Goal: Find specific page/section: Find specific page/section

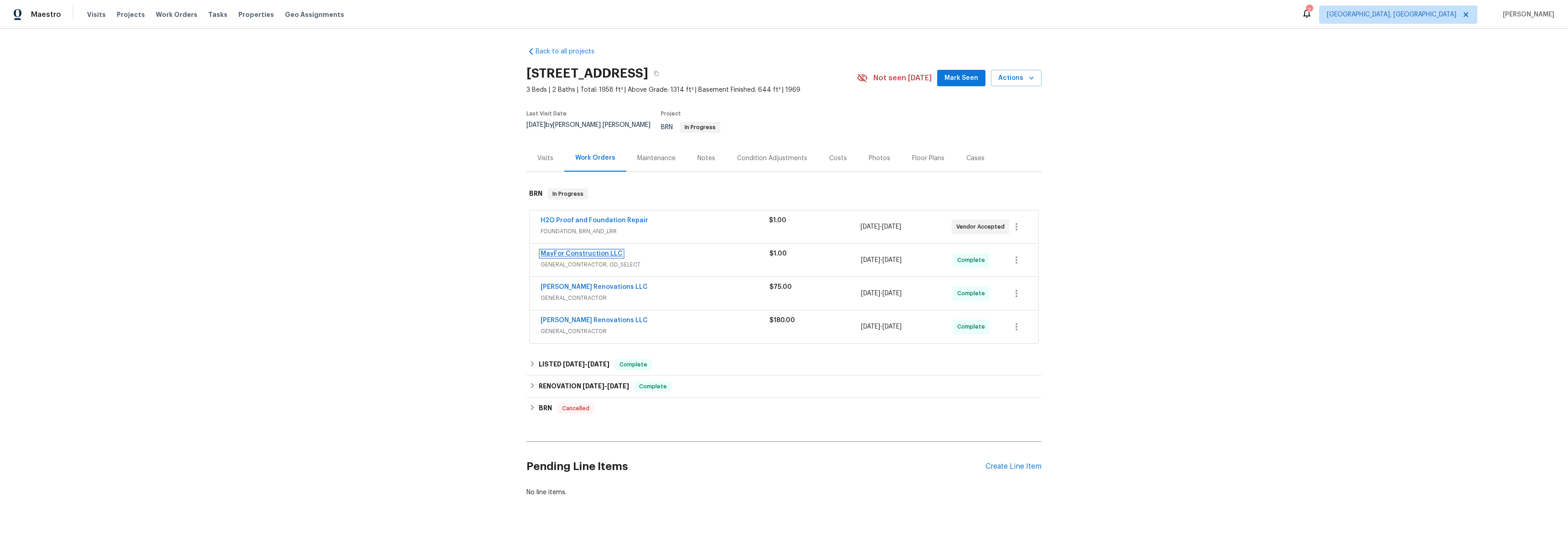
click at [567, 250] on link "MayFor Construction LLC" at bounding box center [581, 253] width 82 height 6
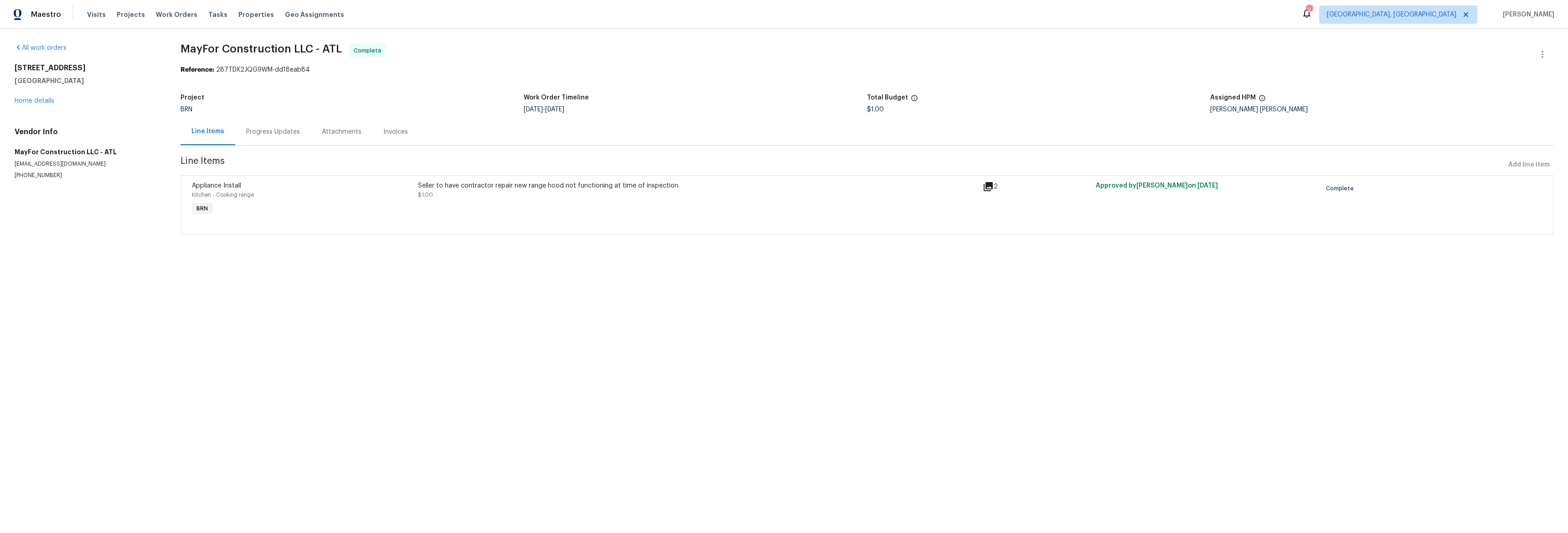
click at [982, 185] on icon at bounding box center [988, 186] width 11 height 11
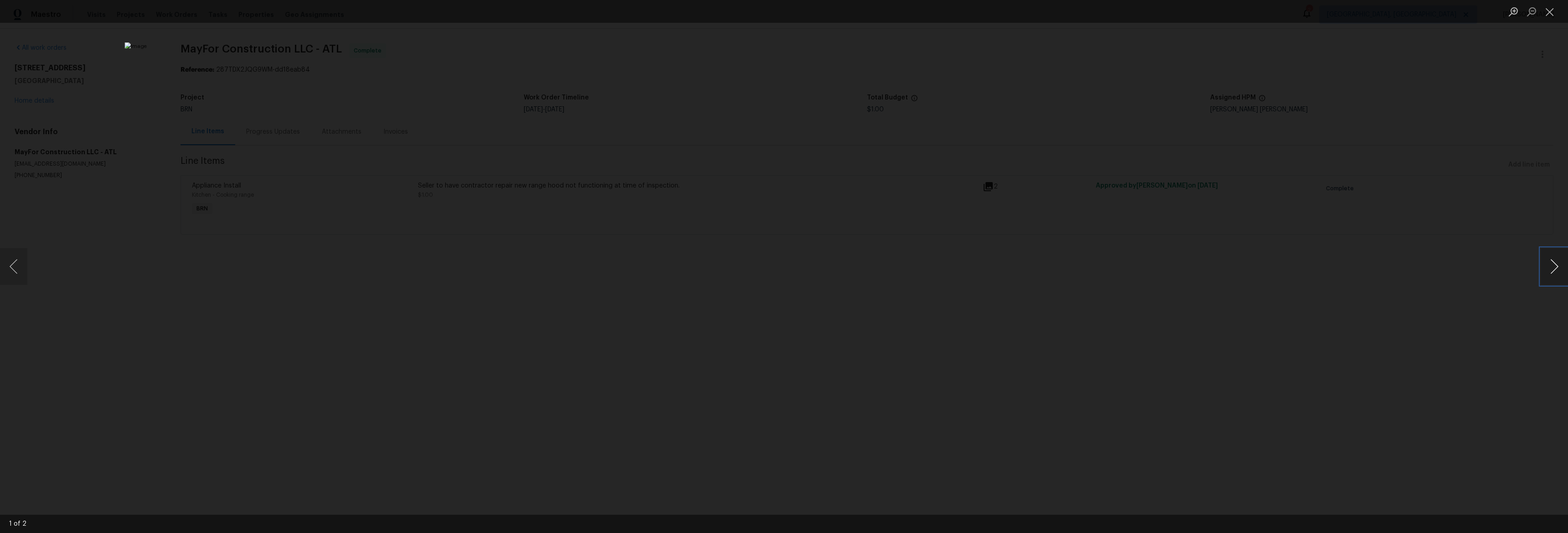
click at [1552, 265] on button "Next image" at bounding box center [1554, 266] width 27 height 37
drag, startPoint x: 1545, startPoint y: 256, endPoint x: 1458, endPoint y: 247, distance: 87.5
click at [1545, 256] on button "Next image" at bounding box center [1554, 266] width 27 height 37
drag, startPoint x: 1549, startPoint y: 167, endPoint x: 1549, endPoint y: 75, distance: 92.0
click at [1549, 166] on div "Lightbox" at bounding box center [784, 266] width 1568 height 533
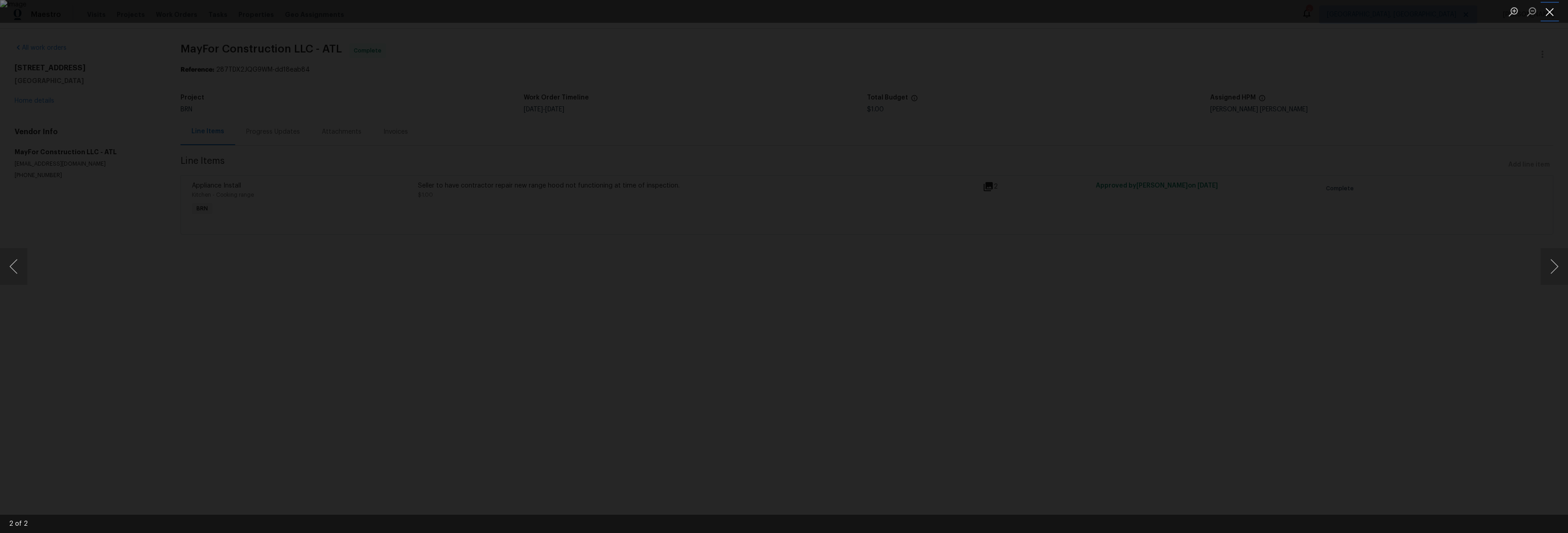
click at [1552, 12] on button "Close lightbox" at bounding box center [1550, 12] width 18 height 16
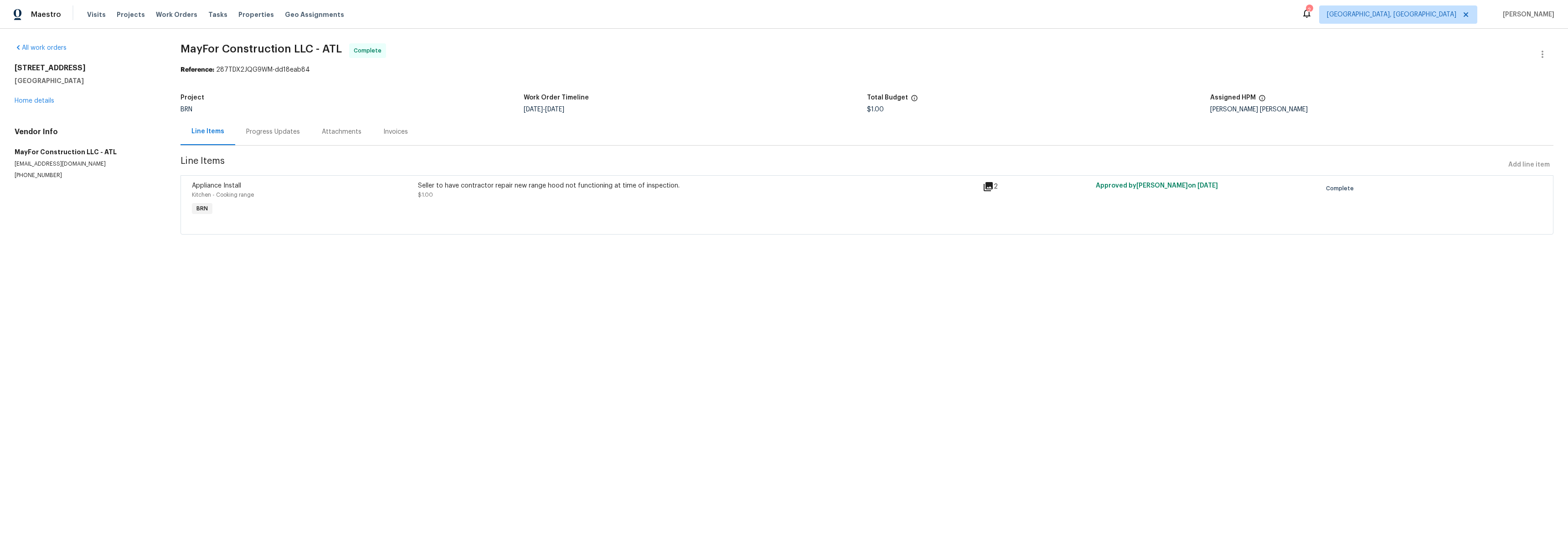
click at [390, 132] on div "Invoices" at bounding box center [396, 132] width 24 height 9
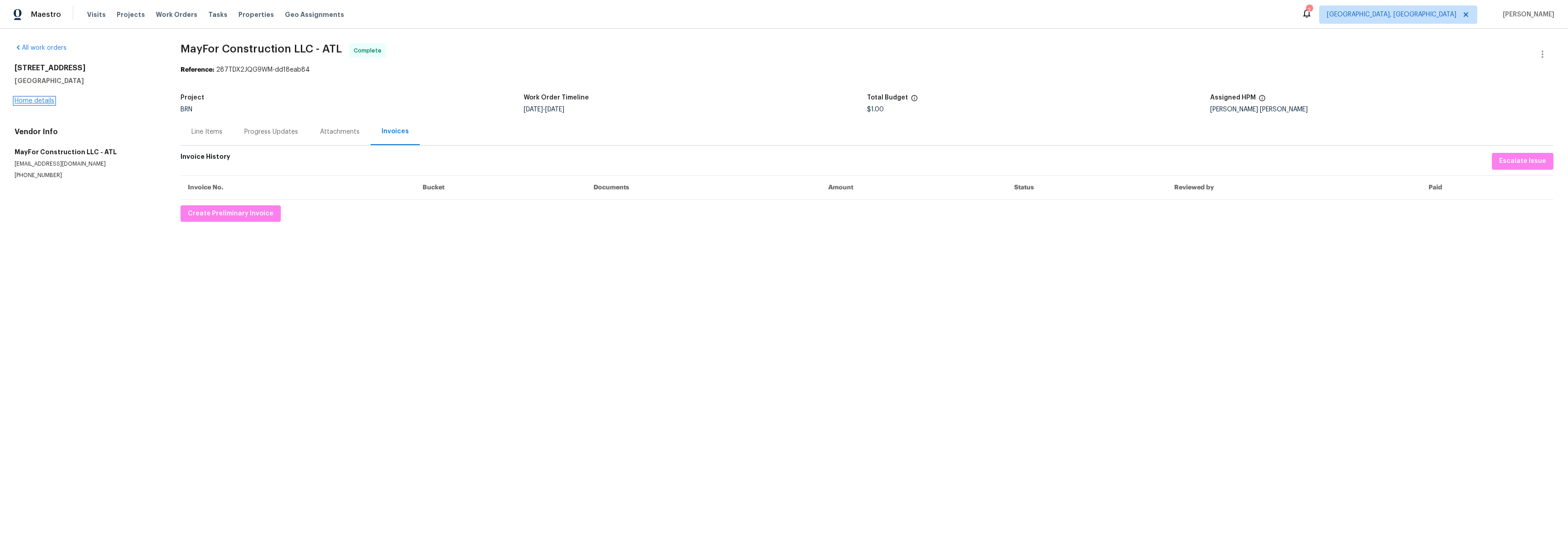
click at [40, 98] on link "Home details" at bounding box center [34, 101] width 40 height 6
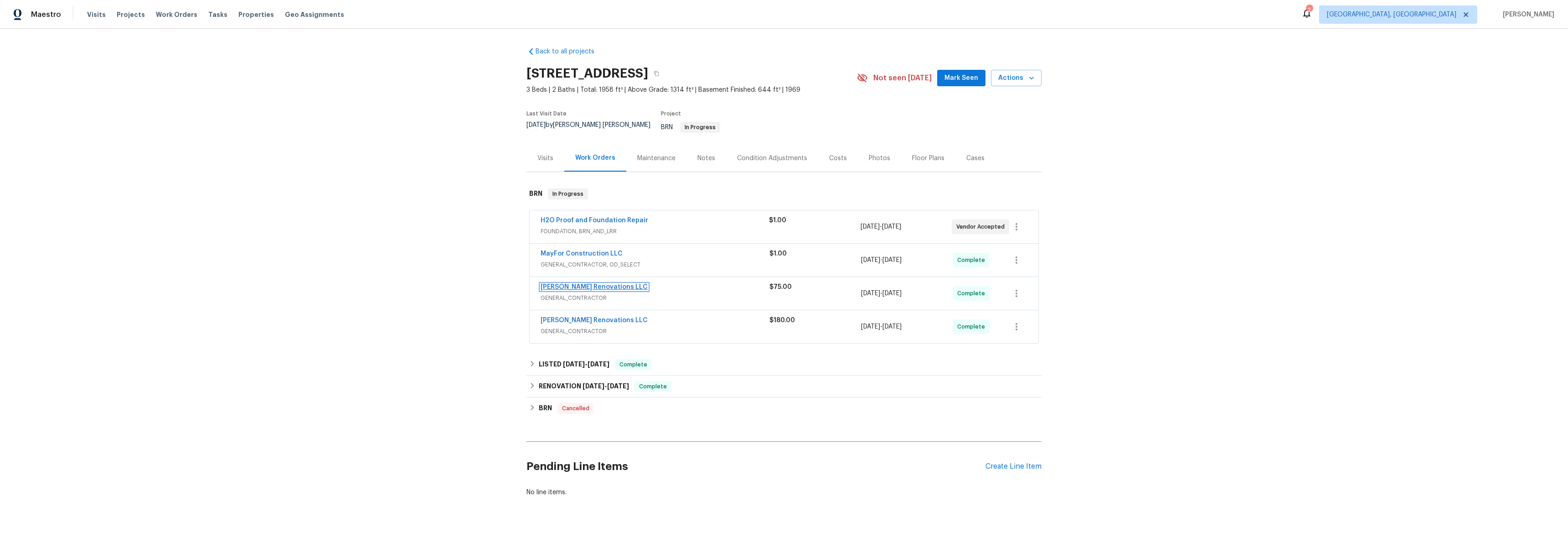
click at [567, 284] on link "[PERSON_NAME] Renovations LLC" at bounding box center [594, 287] width 107 height 6
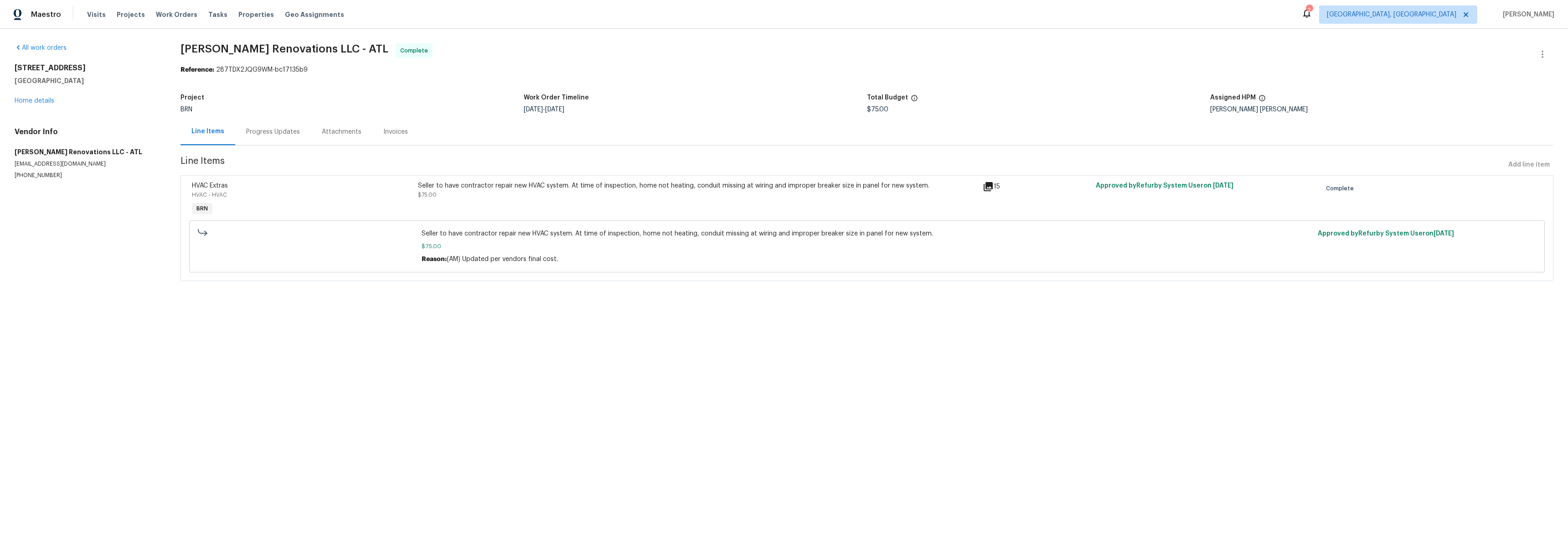
click at [391, 133] on div "Invoices" at bounding box center [396, 132] width 24 height 9
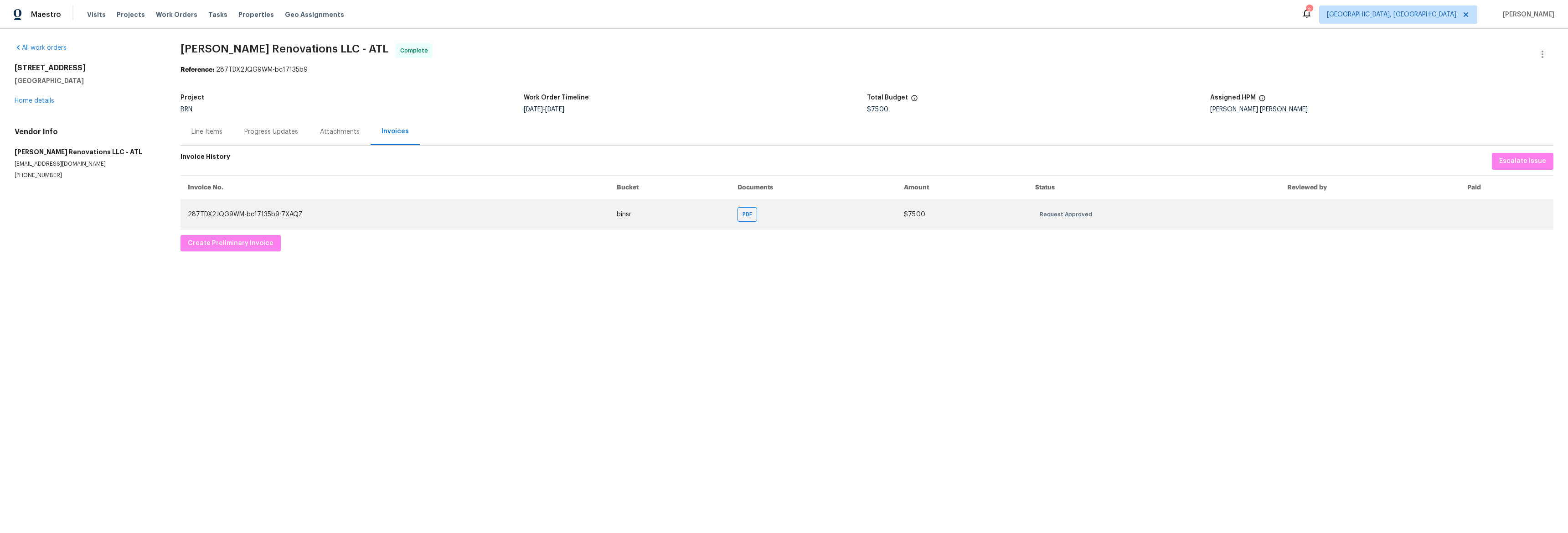
click at [751, 219] on td "PDF" at bounding box center [813, 214] width 166 height 30
click at [749, 218] on div "PDF" at bounding box center [747, 214] width 19 height 15
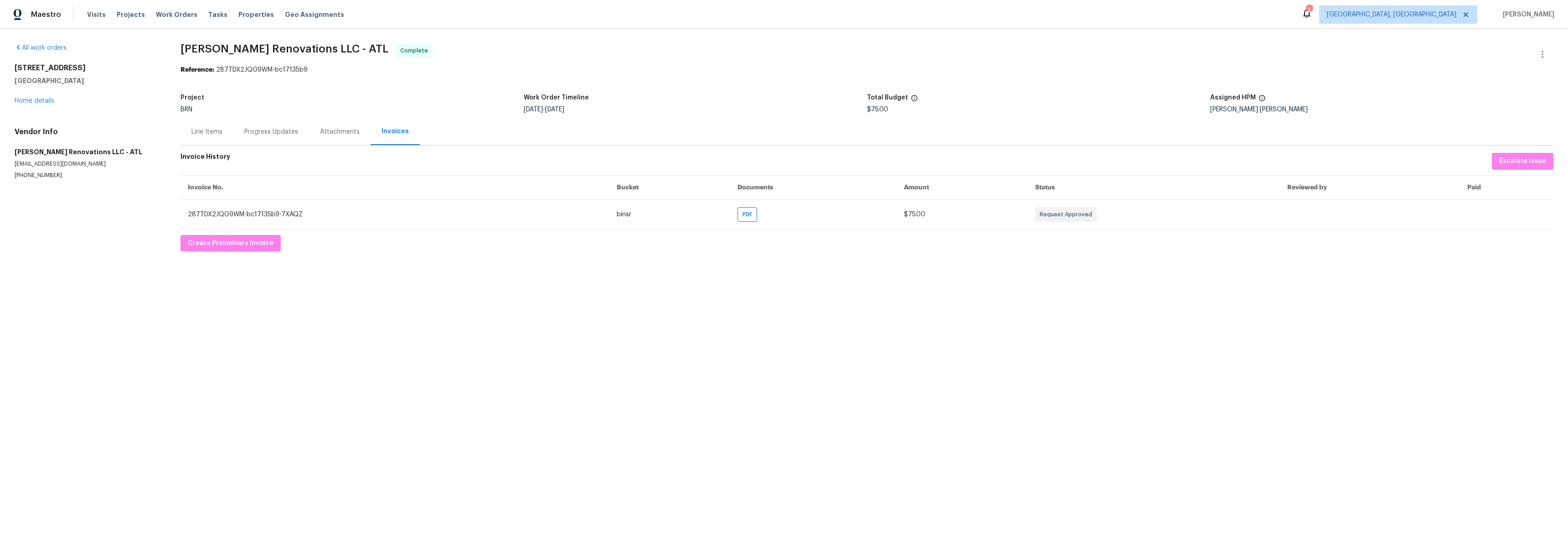
click at [204, 132] on div "Line Items" at bounding box center [207, 132] width 31 height 9
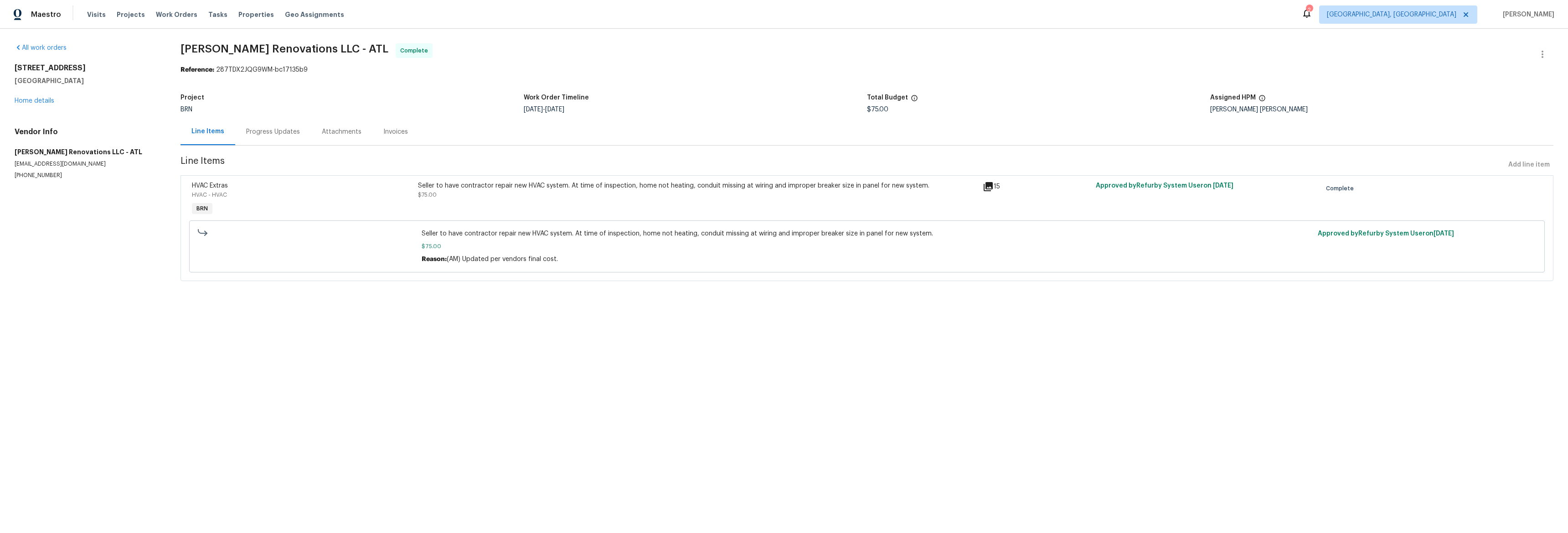
click at [986, 183] on icon at bounding box center [988, 186] width 9 height 9
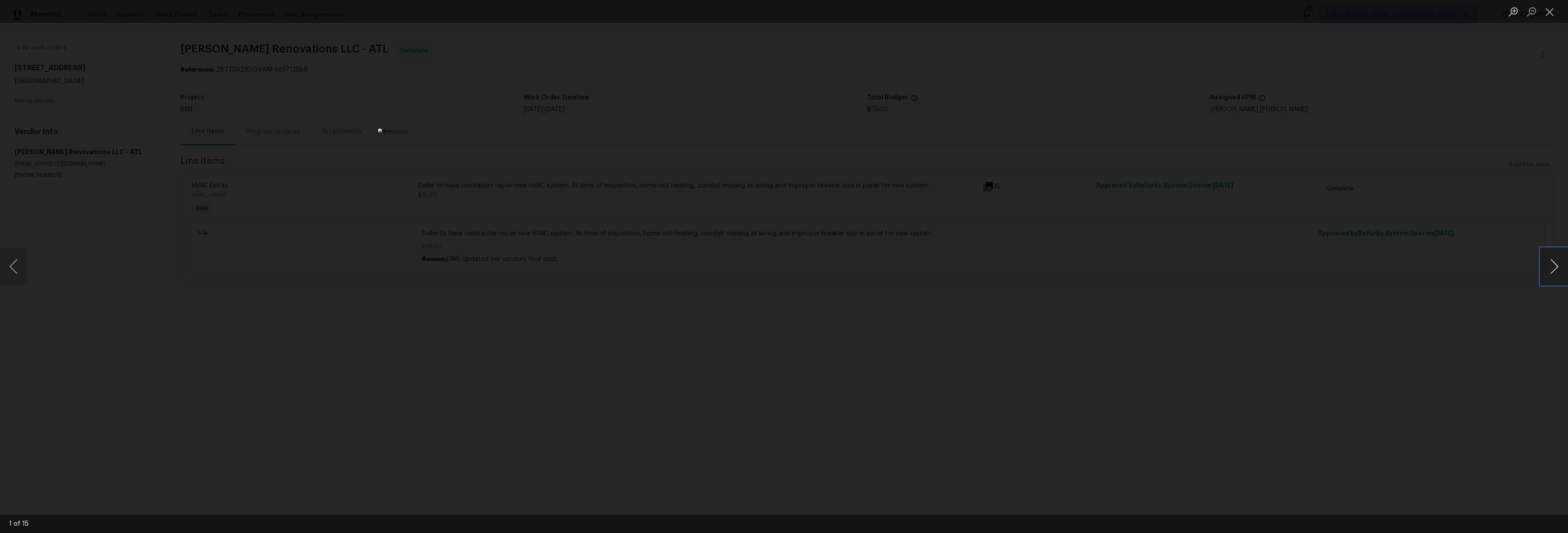
click at [1545, 269] on button "Next image" at bounding box center [1554, 266] width 27 height 37
click at [1545, 268] on button "Next image" at bounding box center [1554, 266] width 27 height 37
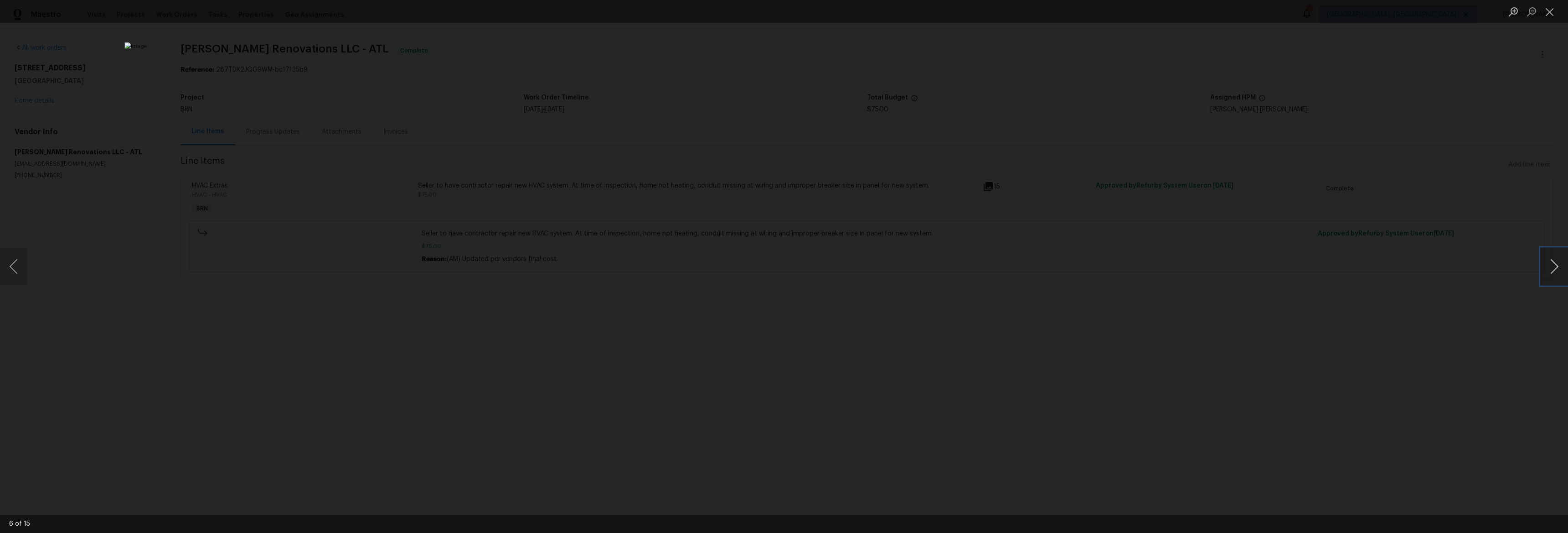
click at [1546, 268] on button "Next image" at bounding box center [1554, 266] width 27 height 37
click at [1545, 268] on button "Next image" at bounding box center [1554, 266] width 27 height 37
click at [1547, 267] on button "Next image" at bounding box center [1554, 266] width 27 height 37
click at [1547, 267] on button "Next image" at bounding box center [1554, 266] width 27 height 37
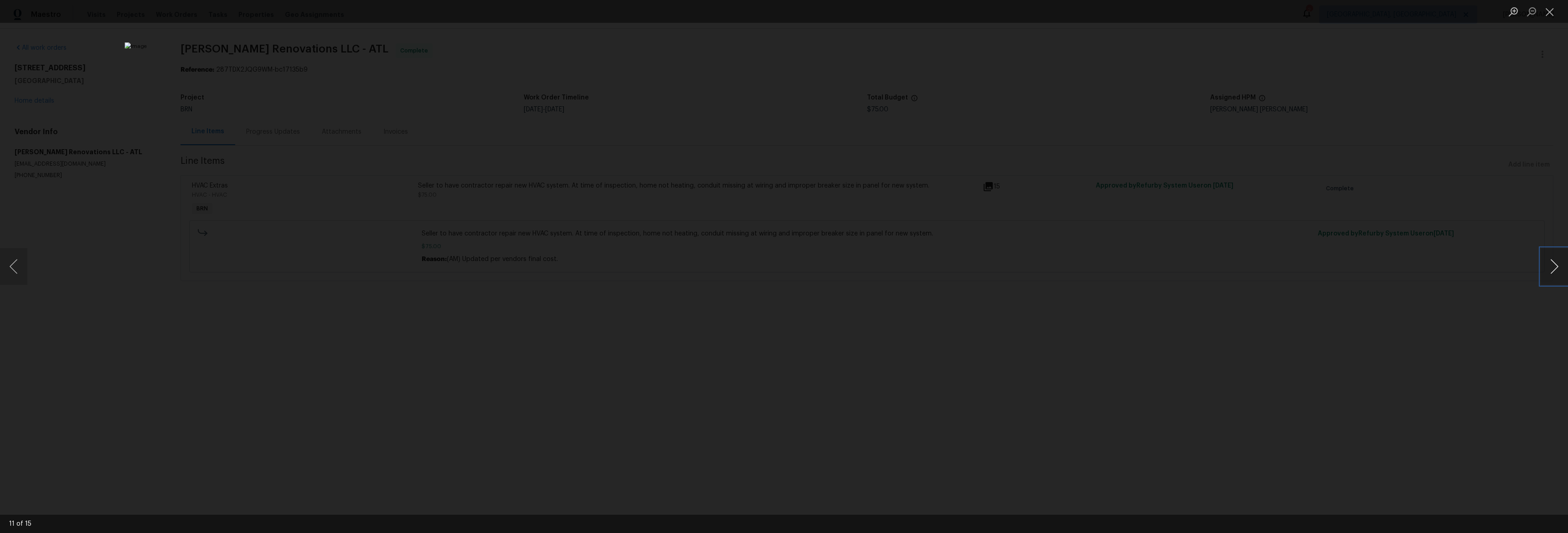
click at [1547, 267] on button "Next image" at bounding box center [1554, 266] width 27 height 37
click at [1547, 267] on button "Next image" at bounding box center [1554, 266] width 27 height 37
click at [1558, 264] on button "Next image" at bounding box center [1554, 266] width 27 height 37
click at [1558, 264] on button "Next image" at bounding box center [1554, 266] width 27 height 37
click at [1558, 264] on button "Next image" at bounding box center [1554, 266] width 27 height 37
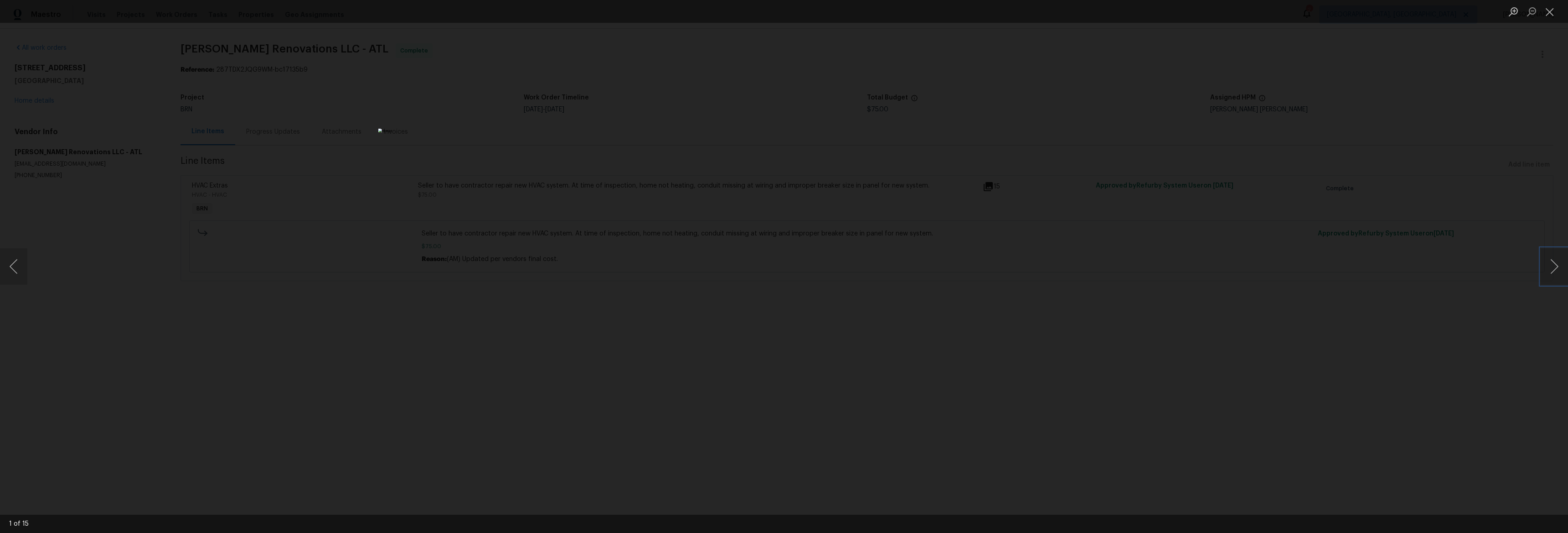
click at [783, 266] on img "Lightbox" at bounding box center [784, 266] width 811 height 276
click at [789, 259] on img "Lightbox" at bounding box center [784, 266] width 811 height 276
click at [783, 270] on img "Lightbox" at bounding box center [784, 266] width 811 height 276
click at [789, 272] on img "Lightbox" at bounding box center [784, 266] width 811 height 276
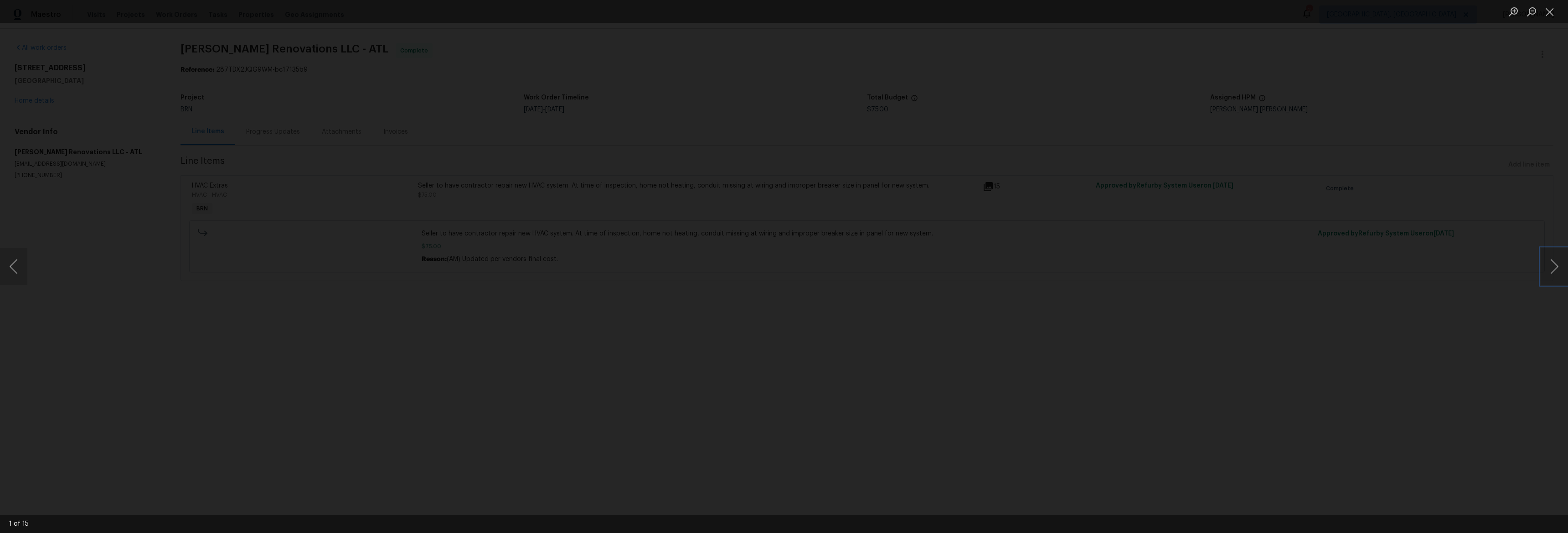
click at [978, 270] on img "Lightbox" at bounding box center [779, 260] width 1631 height 554
click at [805, 263] on img "Lightbox" at bounding box center [780, 260] width 1631 height 554
drag, startPoint x: 1264, startPoint y: 264, endPoint x: 1431, endPoint y: 266, distance: 167.0
click at [1264, 264] on div "Lightbox" at bounding box center [784, 266] width 1568 height 533
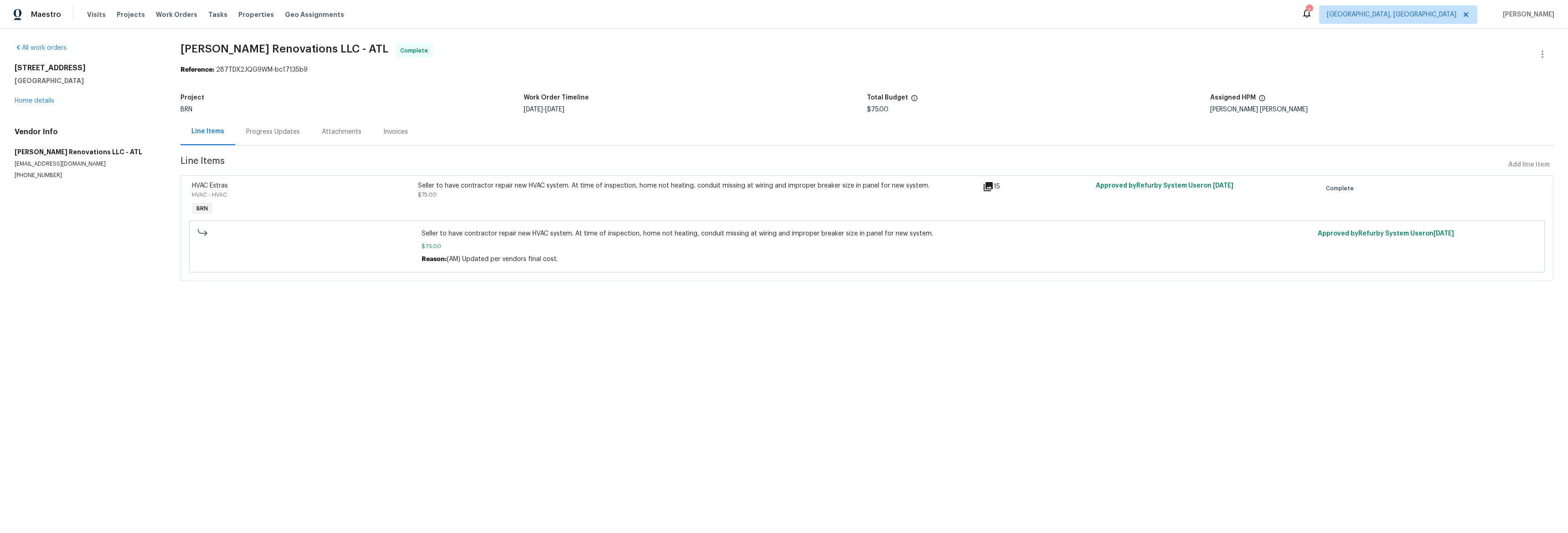
click at [985, 186] on icon at bounding box center [988, 186] width 9 height 9
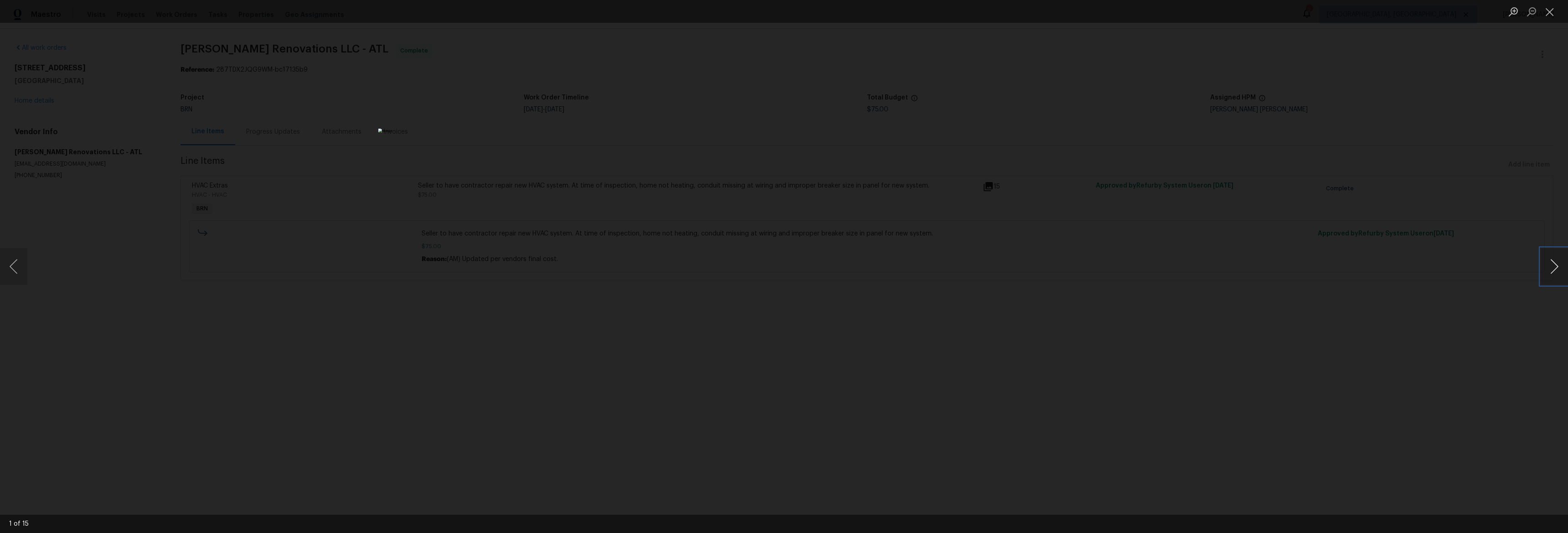
click at [1560, 270] on button "Next image" at bounding box center [1554, 266] width 27 height 37
click at [1550, 269] on button "Next image" at bounding box center [1554, 266] width 27 height 37
click at [1549, 269] on button "Next image" at bounding box center [1554, 266] width 27 height 37
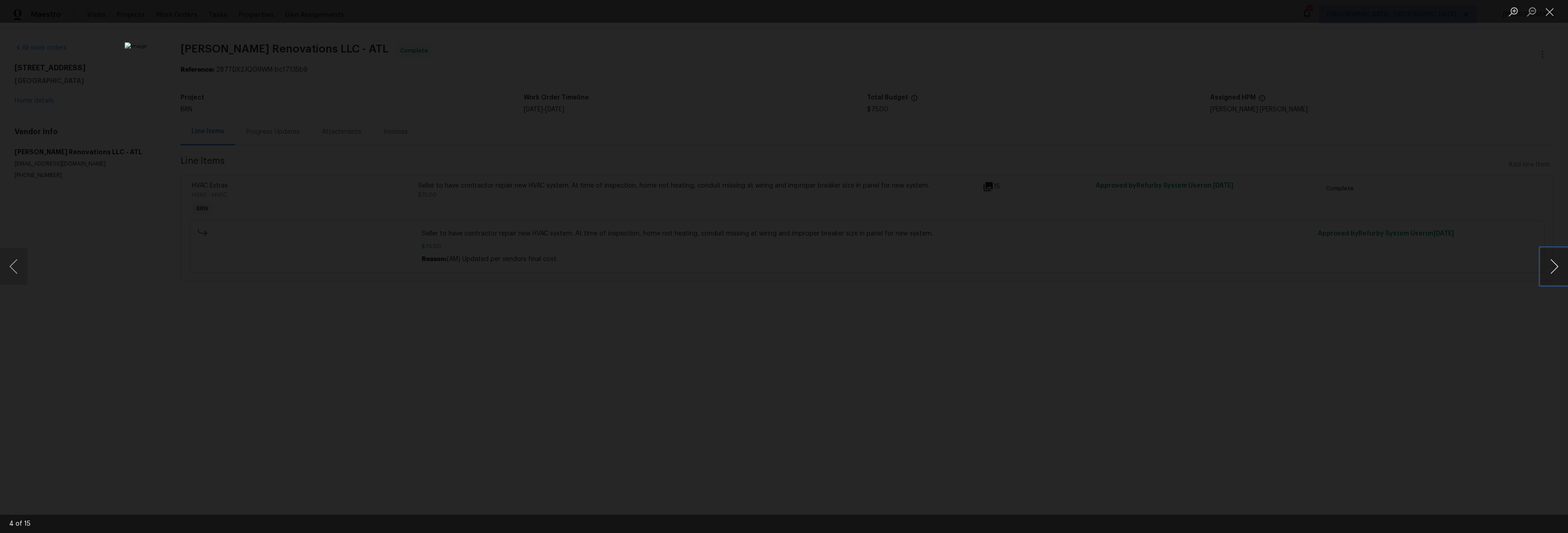
click at [1549, 269] on button "Next image" at bounding box center [1554, 266] width 27 height 37
click at [1550, 269] on button "Next image" at bounding box center [1554, 266] width 27 height 37
click at [1564, 263] on button "Next image" at bounding box center [1554, 266] width 27 height 37
click at [1560, 263] on button "Next image" at bounding box center [1554, 266] width 27 height 37
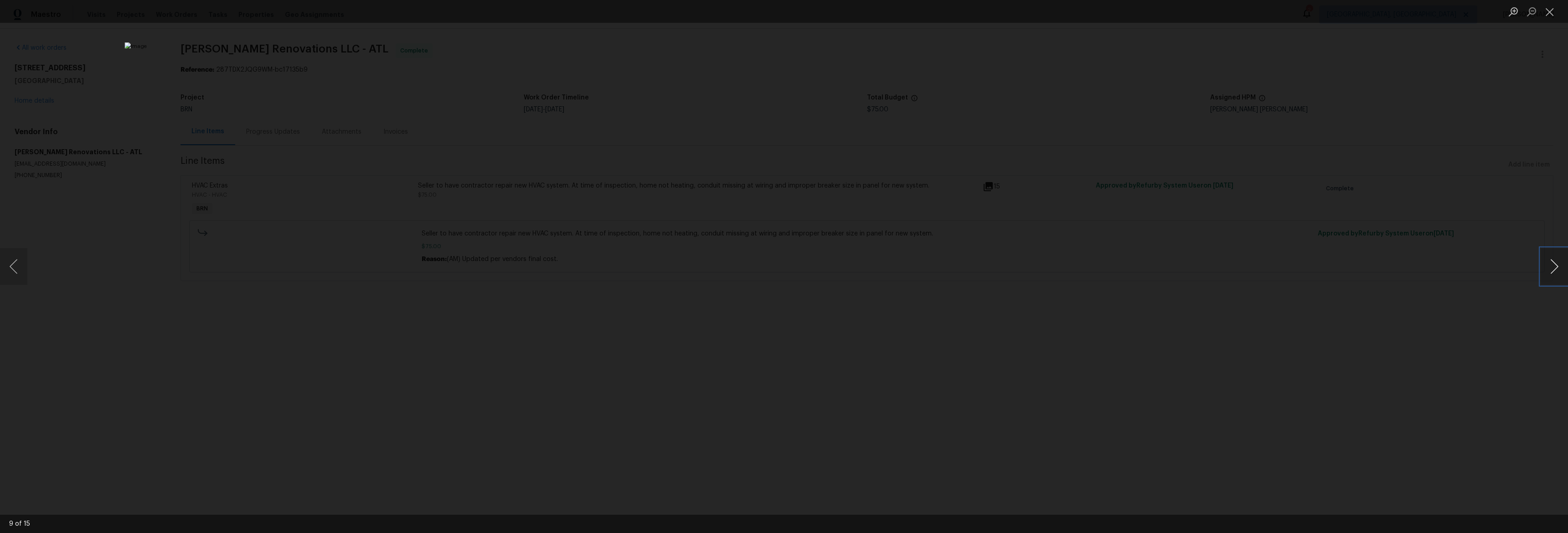
click at [1559, 263] on button "Next image" at bounding box center [1554, 266] width 27 height 37
click at [20, 269] on button "Previous image" at bounding box center [13, 266] width 27 height 37
click at [21, 269] on button "Previous image" at bounding box center [13, 266] width 27 height 37
click at [20, 269] on button "Previous image" at bounding box center [13, 266] width 27 height 37
click at [20, 269] on button "Previous image" at bounding box center [13, 266] width 27 height 37
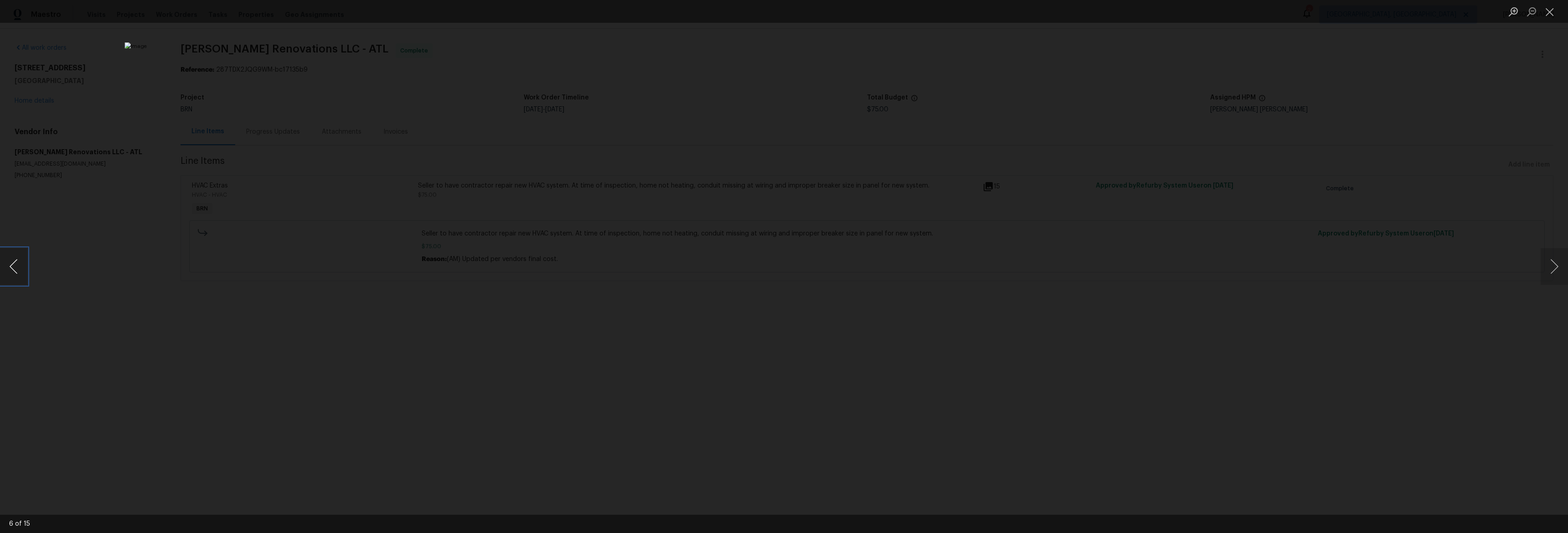
click at [21, 269] on button "Previous image" at bounding box center [13, 266] width 27 height 37
click at [1553, 261] on button "Next image" at bounding box center [1554, 266] width 27 height 37
click at [1552, 261] on button "Next image" at bounding box center [1554, 266] width 27 height 37
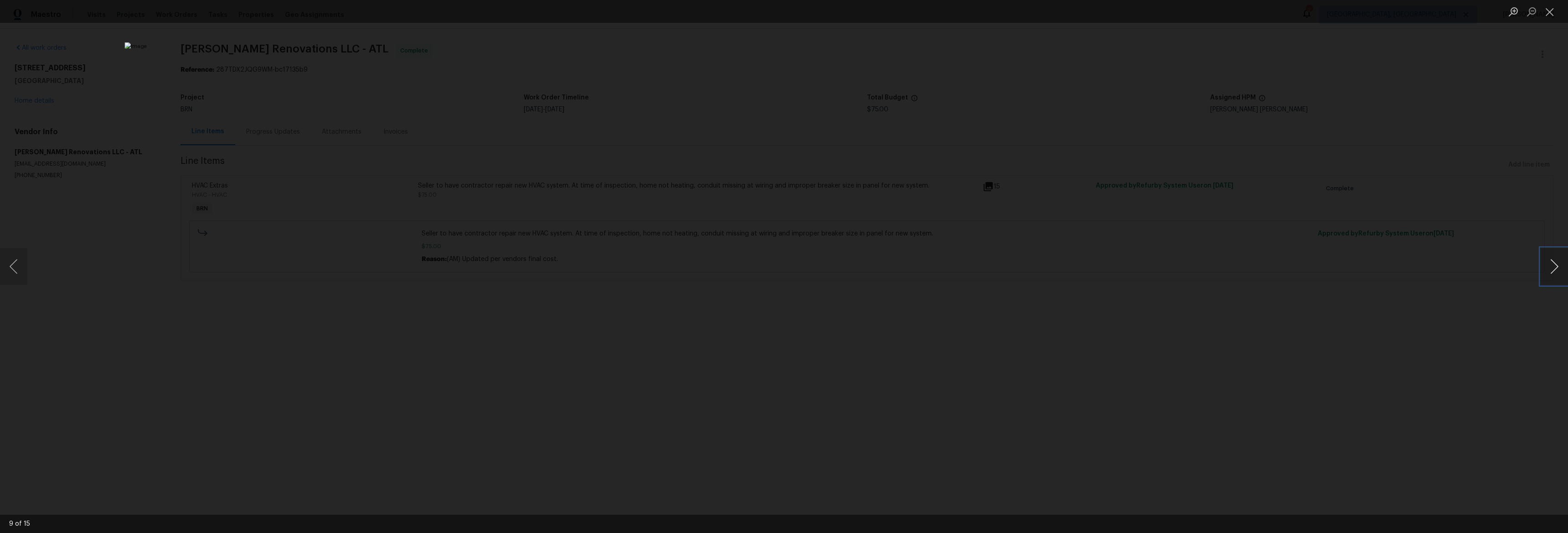
click at [1552, 262] on button "Next image" at bounding box center [1554, 266] width 27 height 37
click at [25, 263] on button "Previous image" at bounding box center [13, 266] width 27 height 37
click at [24, 263] on button "Previous image" at bounding box center [13, 266] width 27 height 37
click at [1544, 275] on button "Next image" at bounding box center [1554, 266] width 27 height 37
click at [1547, 270] on button "Next image" at bounding box center [1554, 266] width 27 height 37
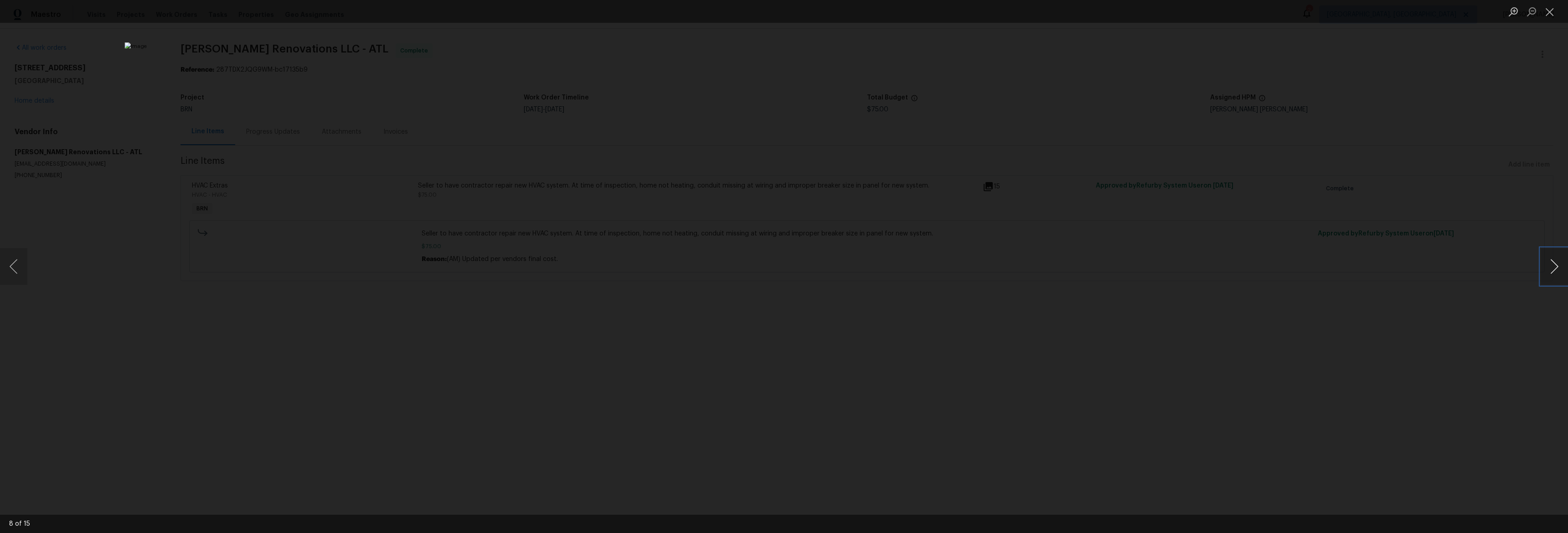
click at [1547, 270] on button "Next image" at bounding box center [1554, 266] width 27 height 37
click at [24, 266] on button "Previous image" at bounding box center [13, 266] width 27 height 37
click at [1561, 264] on button "Next image" at bounding box center [1554, 266] width 27 height 37
click at [1561, 264] on button "Next image" at bounding box center [1554, 266] width 27 height 37
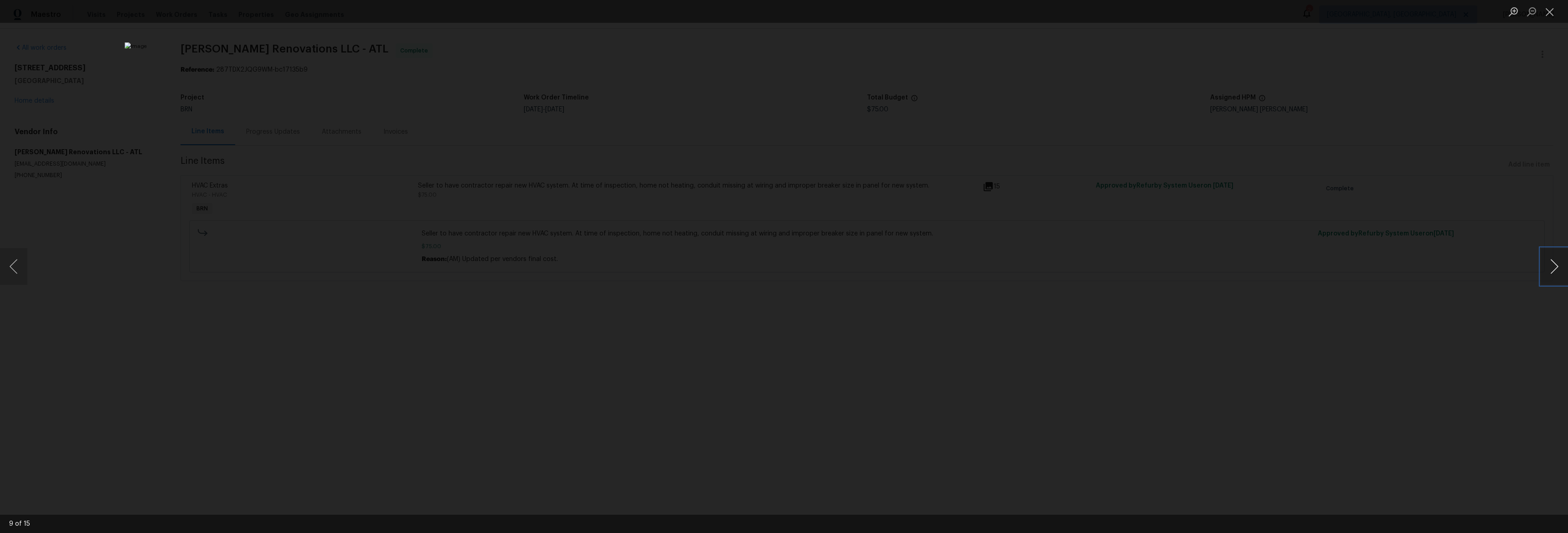
click at [1552, 266] on button "Next image" at bounding box center [1554, 266] width 27 height 37
click at [1552, 266] on button "Next image" at bounding box center [1554, 266] width 27 height 37
click at [1544, 277] on button "Next image" at bounding box center [1554, 266] width 27 height 37
click at [1543, 264] on button "Next image" at bounding box center [1554, 266] width 27 height 37
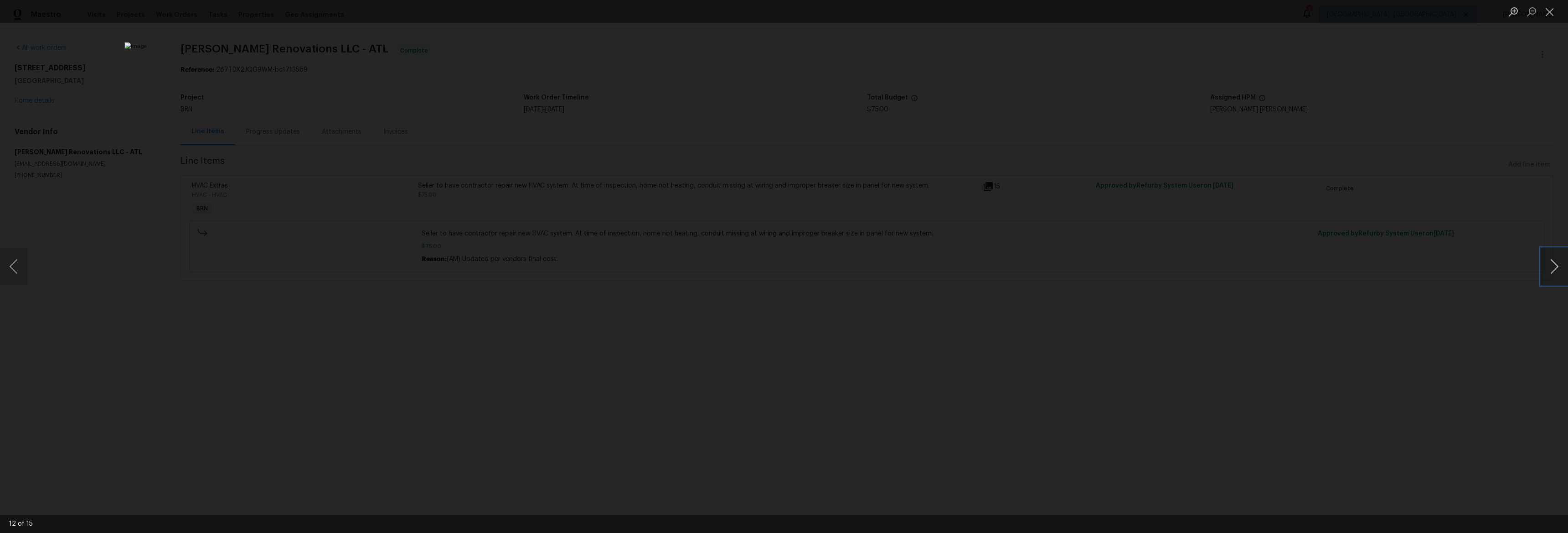
click at [1551, 265] on button "Next image" at bounding box center [1554, 266] width 27 height 37
click at [5, 267] on button "Previous image" at bounding box center [13, 266] width 27 height 37
click at [1555, 268] on button "Next image" at bounding box center [1554, 266] width 27 height 37
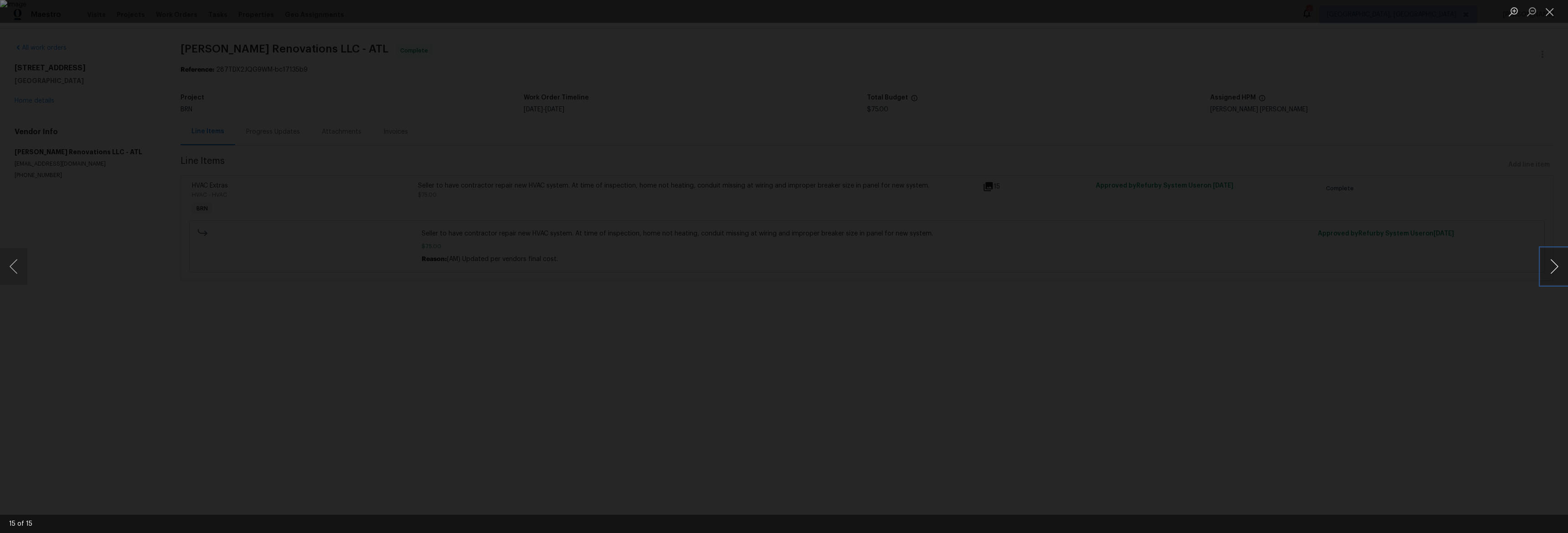
click at [1551, 263] on button "Next image" at bounding box center [1554, 266] width 27 height 37
click at [1551, 261] on button "Next image" at bounding box center [1554, 266] width 27 height 37
click at [1551, 261] on button "Next image" at bounding box center [1554, 266] width 27 height 37
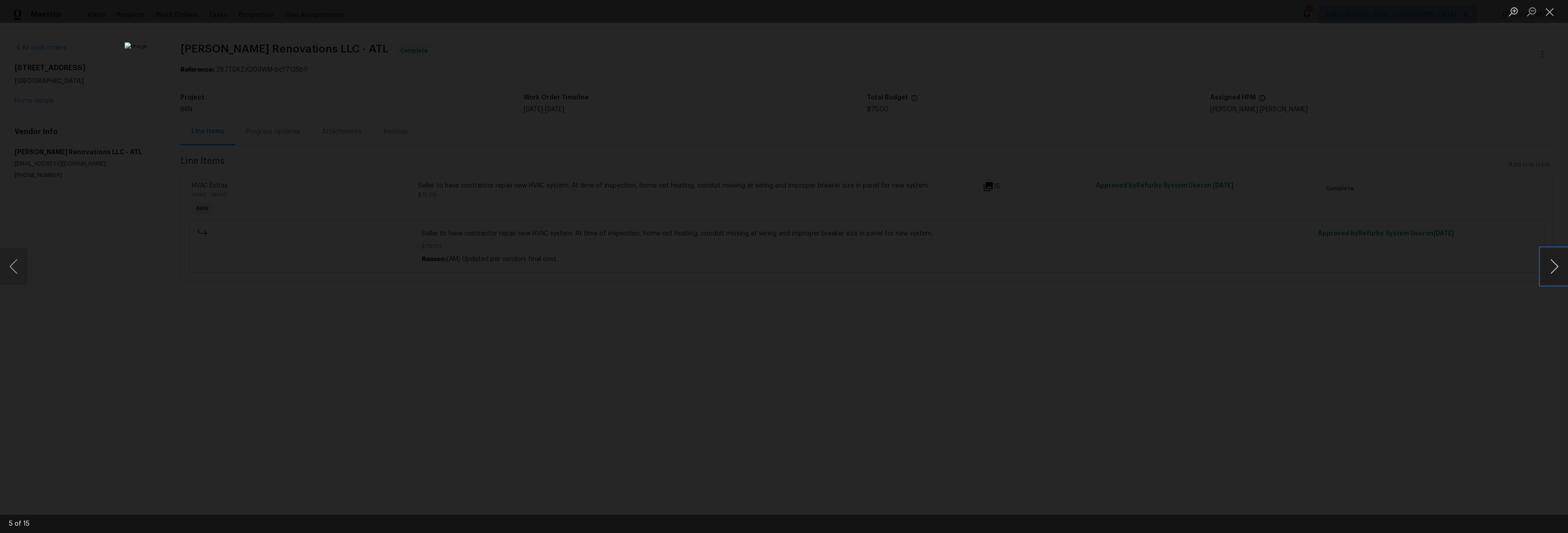
click at [1551, 261] on button "Next image" at bounding box center [1554, 266] width 27 height 37
click at [1549, 272] on button "Next image" at bounding box center [1554, 266] width 27 height 37
click at [1549, 272] on button "Next image" at bounding box center [1554, 266] width 27 height 37
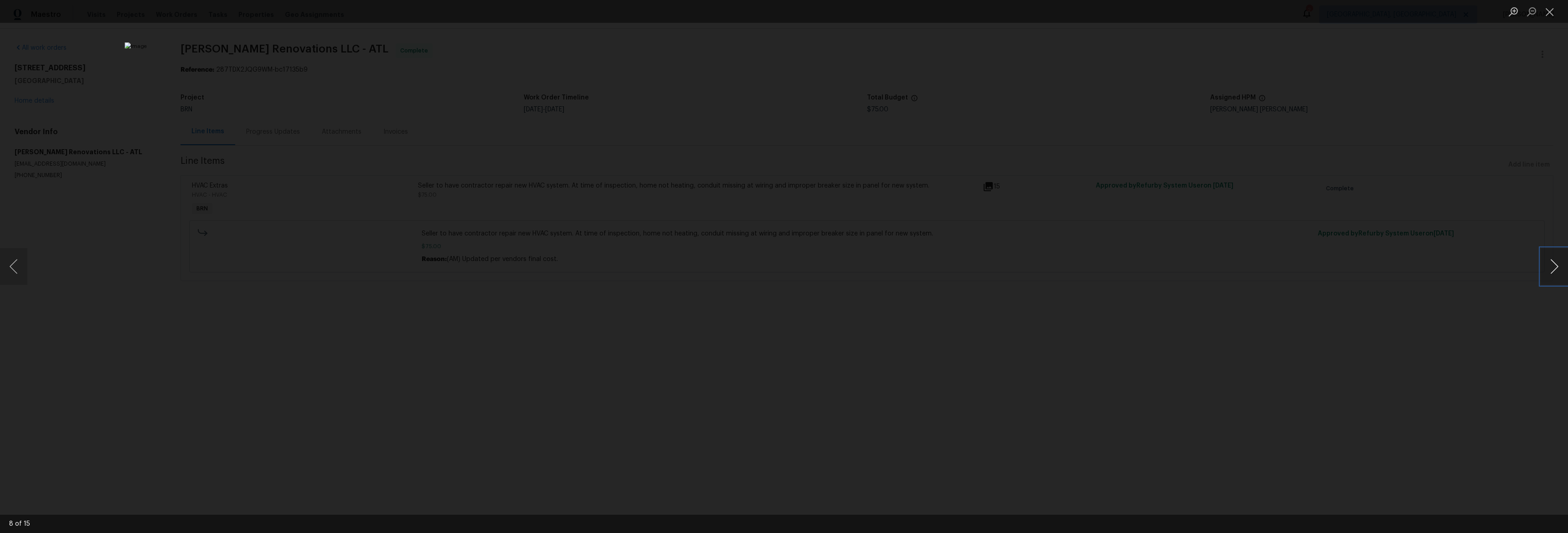
click at [1549, 272] on button "Next image" at bounding box center [1554, 266] width 27 height 37
click at [1550, 267] on button "Next image" at bounding box center [1554, 266] width 27 height 37
click at [1549, 267] on button "Next image" at bounding box center [1554, 266] width 27 height 37
click at [1549, 266] on button "Next image" at bounding box center [1554, 266] width 27 height 37
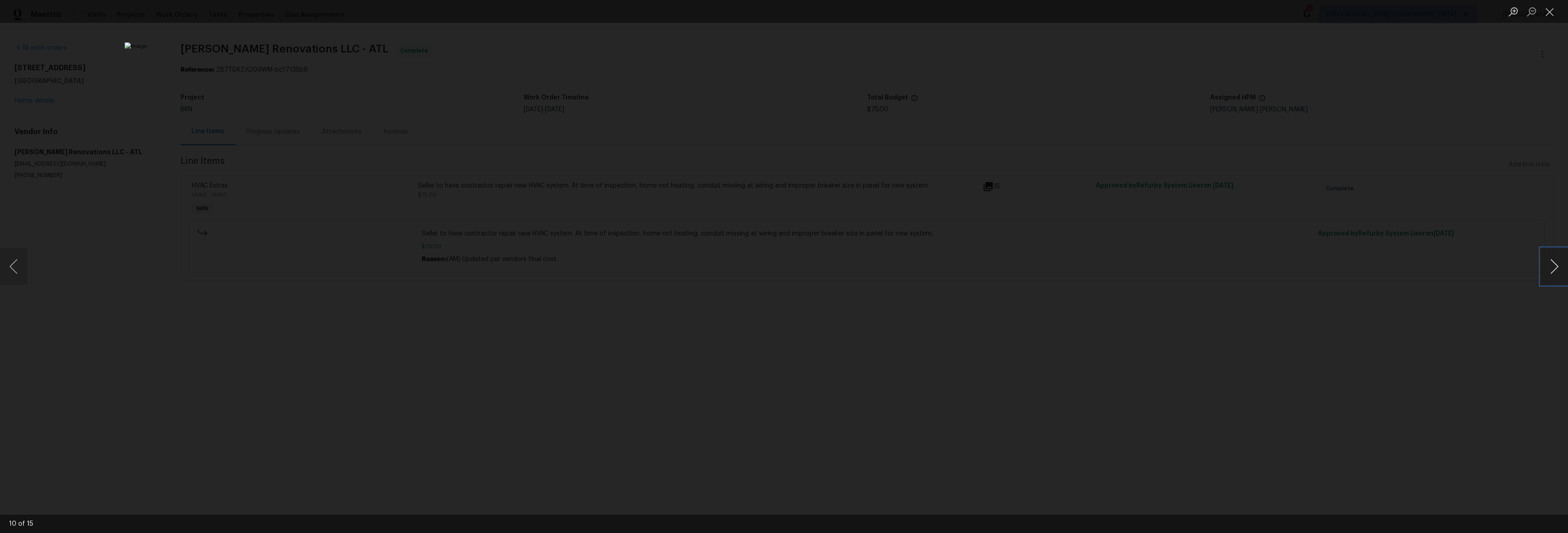
click at [1549, 266] on button "Next image" at bounding box center [1554, 266] width 27 height 37
click at [1549, 266] on button "Next image" at bounding box center [1554, 266] width 27 height 37
click at [16, 263] on button "Previous image" at bounding box center [13, 266] width 27 height 37
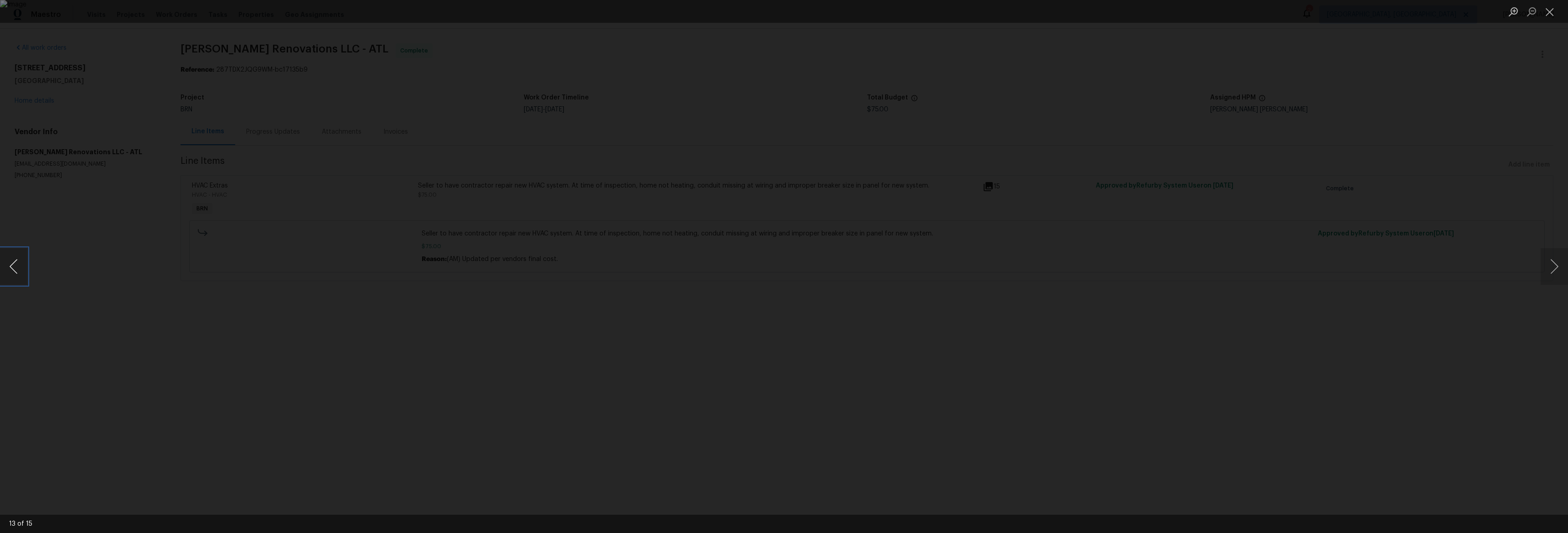
click at [16, 263] on button "Previous image" at bounding box center [13, 266] width 27 height 37
click at [16, 263] on button "Previous image" at bounding box center [13, 266] width 27 height 37
click at [32, 266] on div "Lightbox" at bounding box center [784, 266] width 1568 height 533
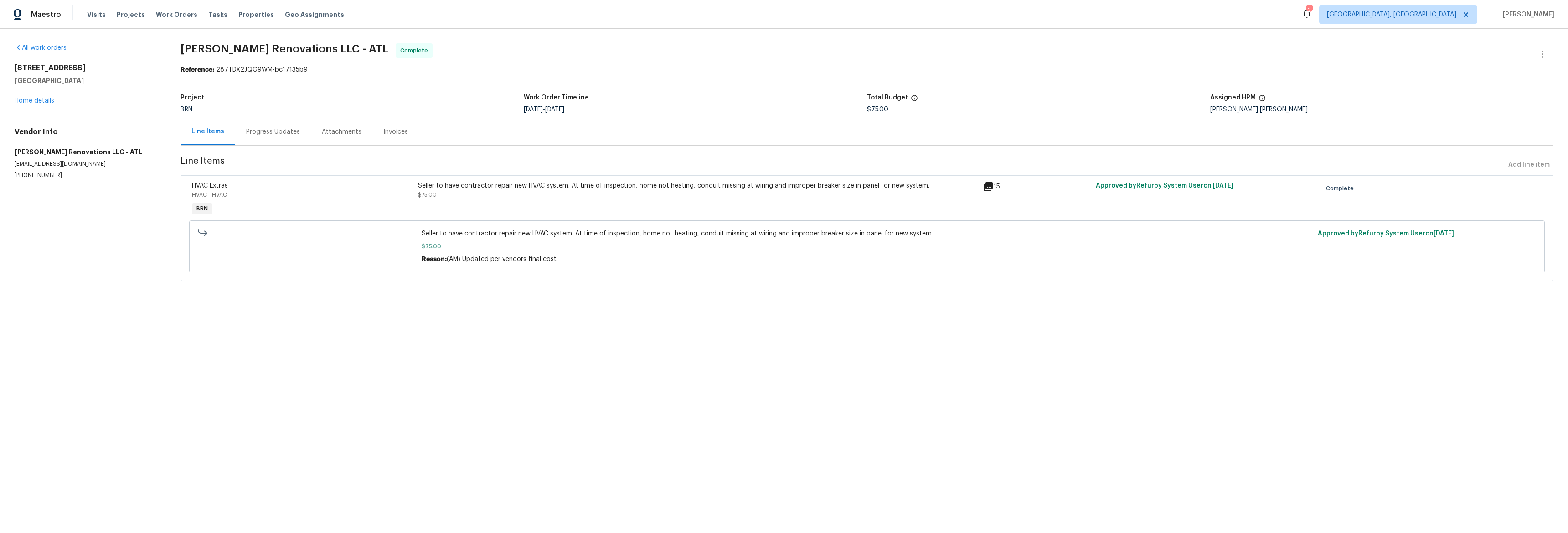
click at [988, 185] on icon at bounding box center [988, 186] width 11 height 11
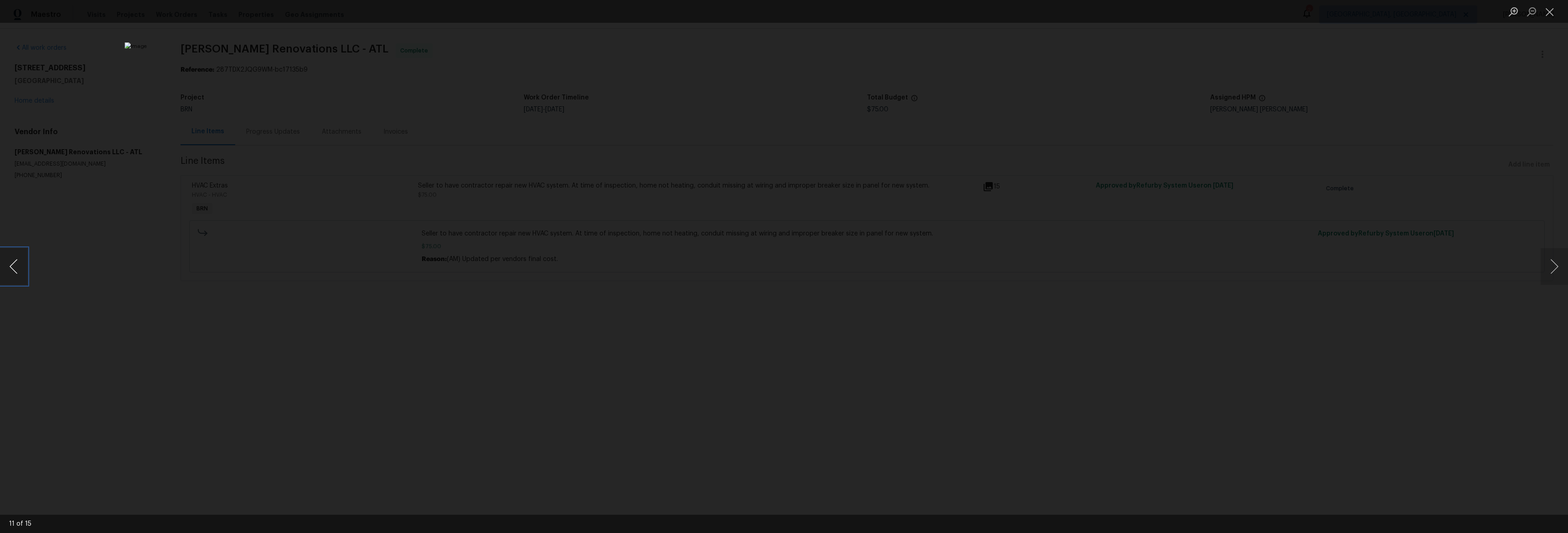
click at [16, 268] on button "Previous image" at bounding box center [13, 266] width 27 height 37
click at [1545, 267] on button "Next image" at bounding box center [1554, 266] width 27 height 37
click at [1104, 148] on div "Lightbox" at bounding box center [784, 266] width 1568 height 533
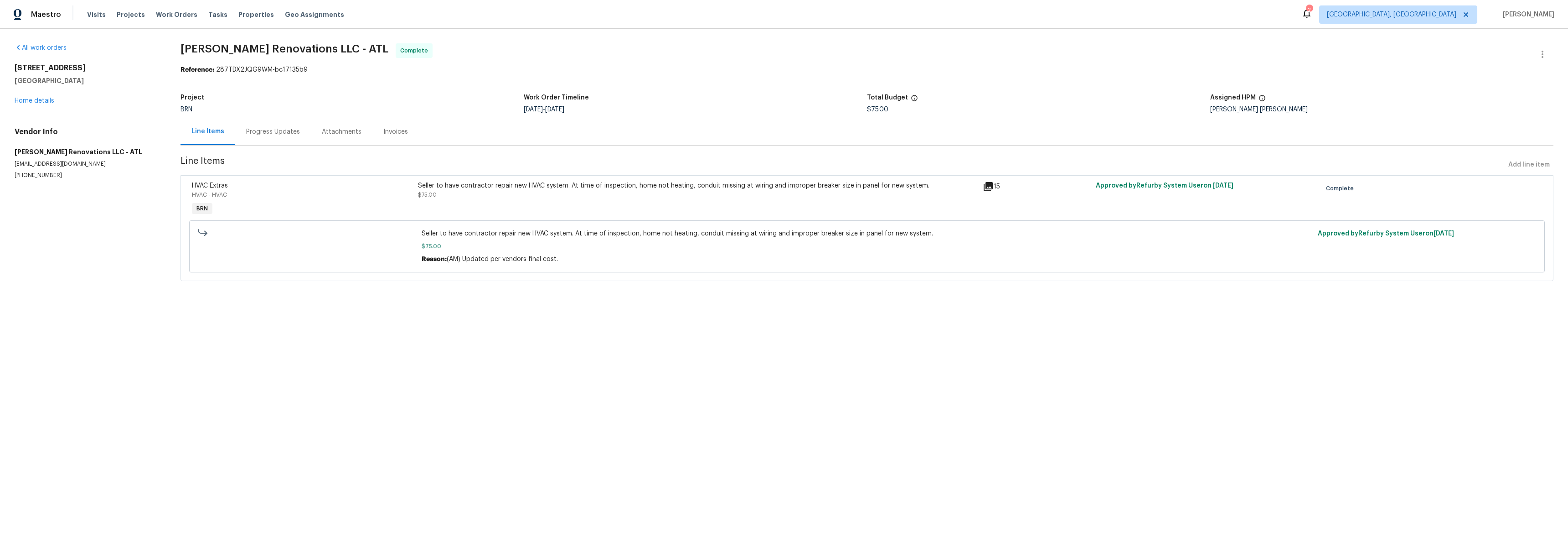
click at [380, 137] on div "Invoices" at bounding box center [396, 132] width 46 height 27
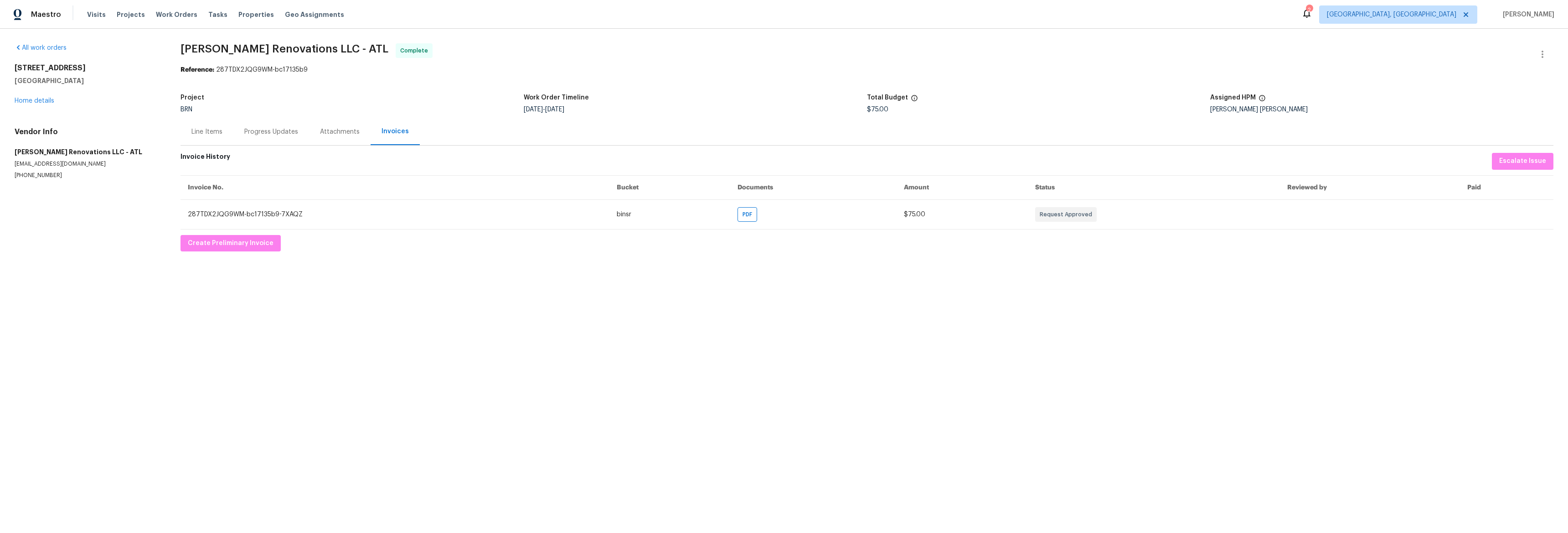
click at [32, 96] on div "[STREET_ADDRESS][PERSON_NAME] Home details" at bounding box center [86, 84] width 144 height 42
click at [36, 100] on link "Home details" at bounding box center [34, 101] width 40 height 6
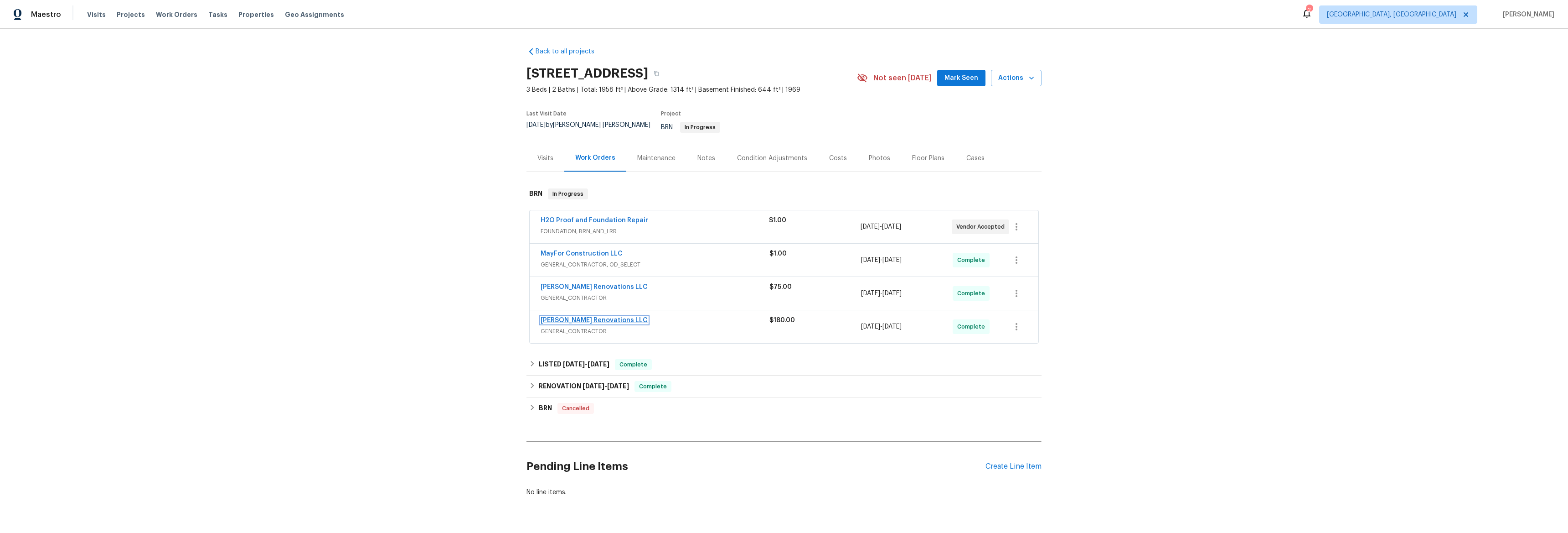
click at [556, 317] on link "[PERSON_NAME] Renovations LLC" at bounding box center [594, 320] width 107 height 6
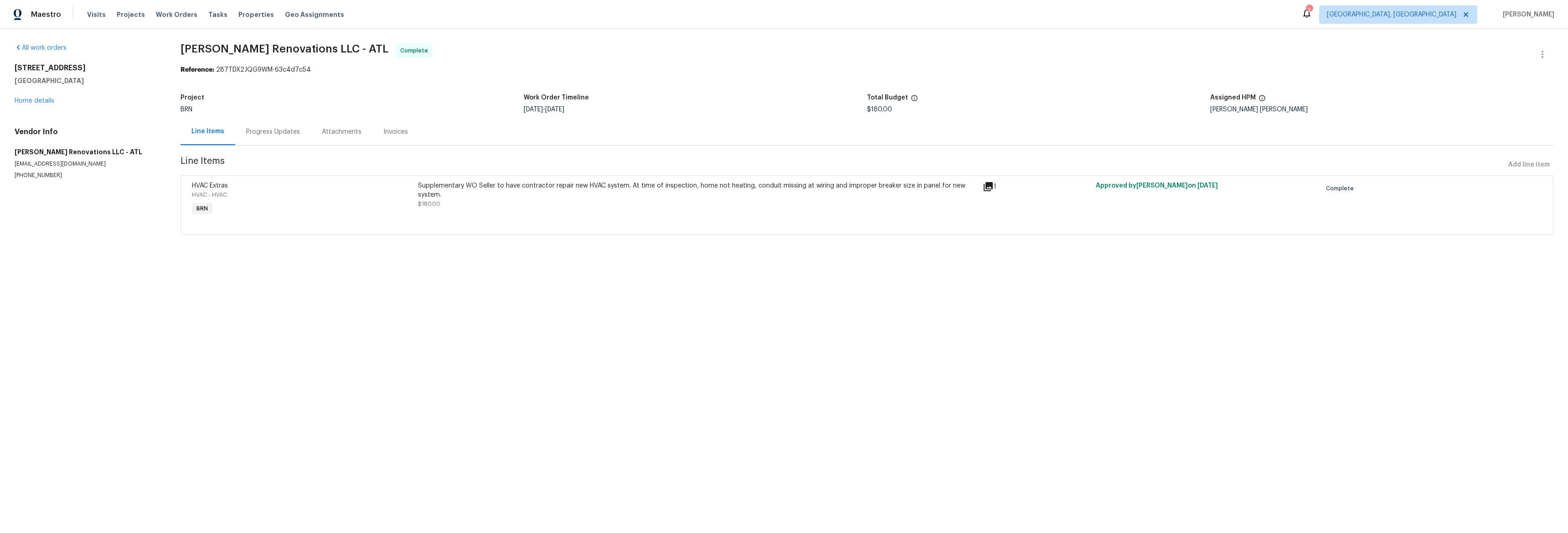
click at [332, 136] on div "Attachments" at bounding box center [341, 132] width 40 height 9
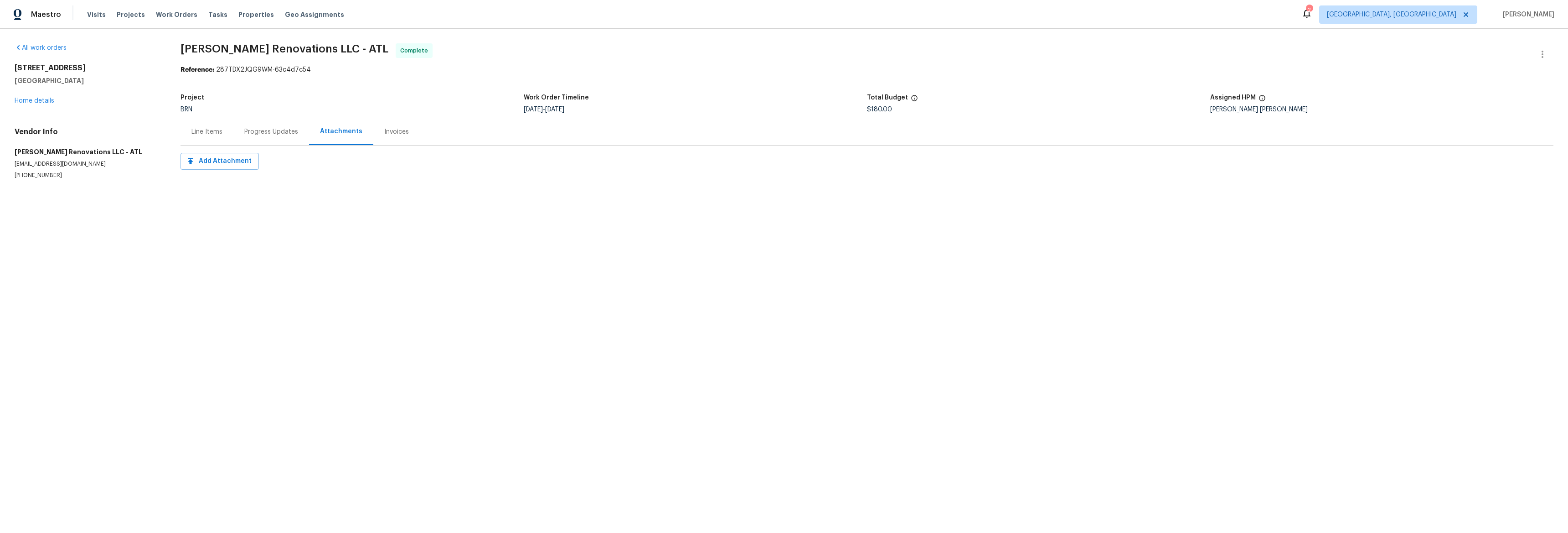
click at [375, 135] on div "Invoices" at bounding box center [396, 132] width 46 height 27
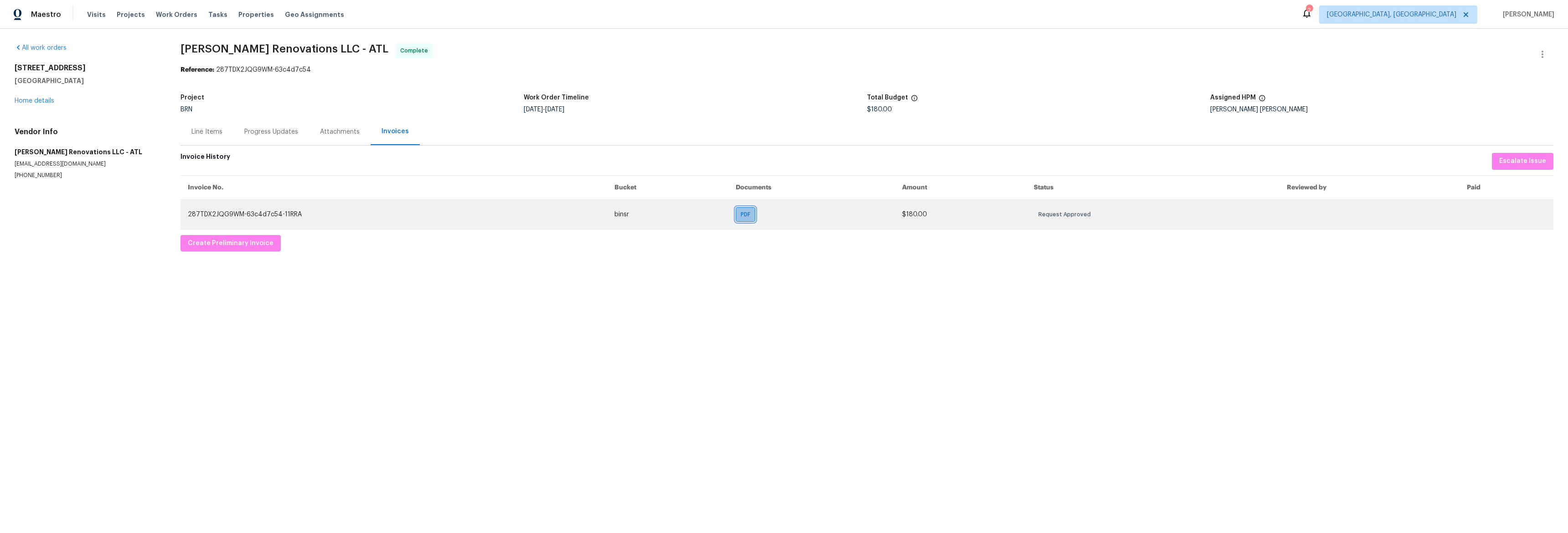
click at [741, 216] on span "PDF" at bounding box center [747, 214] width 13 height 9
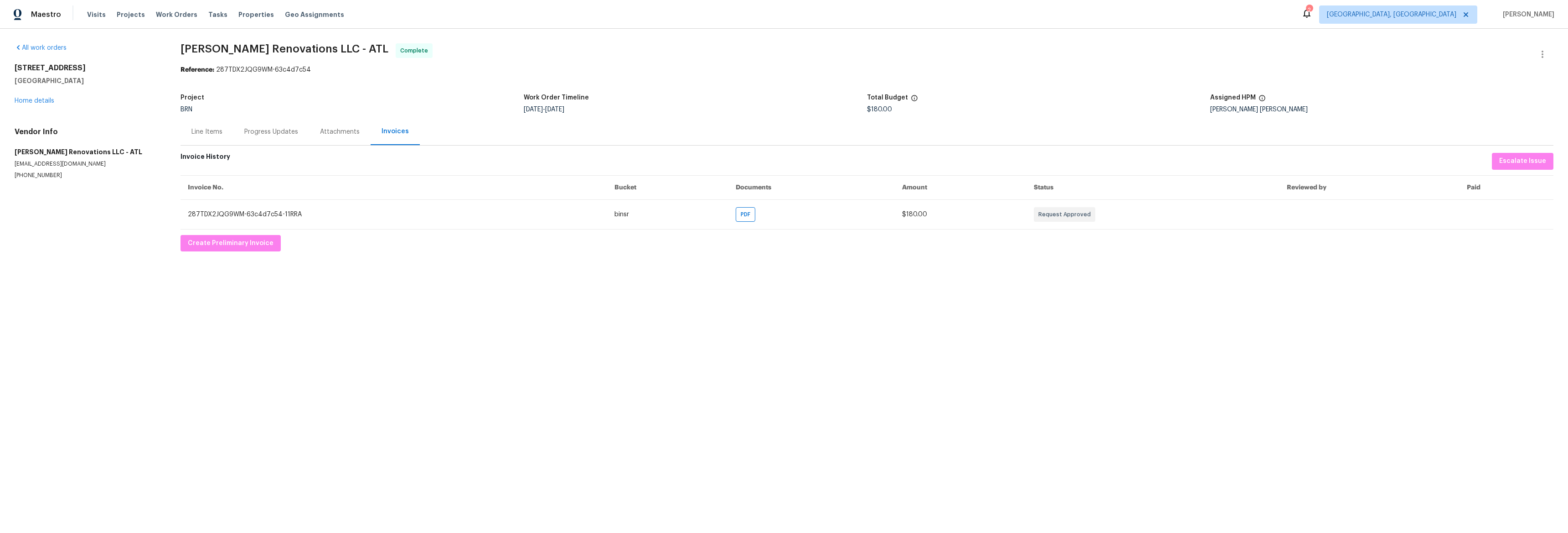
click at [216, 139] on div "Line Items" at bounding box center [207, 132] width 53 height 27
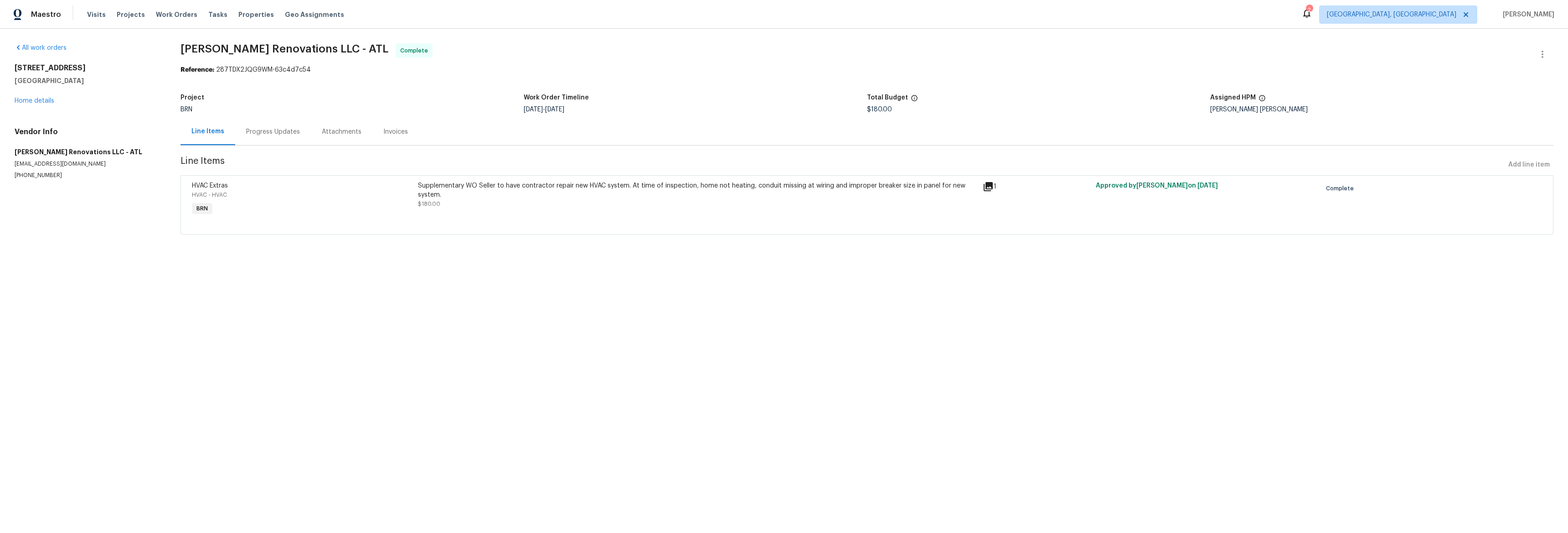
click at [269, 132] on div "Progress Updates" at bounding box center [273, 132] width 54 height 9
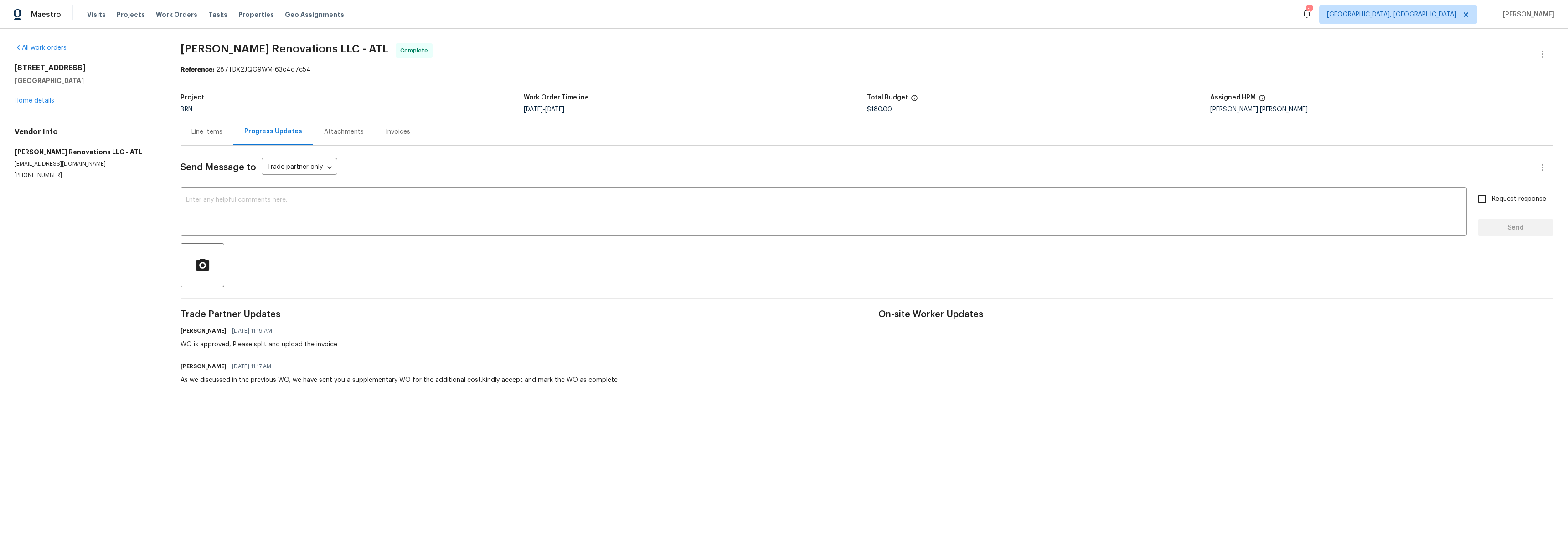
click at [197, 132] on div "Line Items" at bounding box center [207, 132] width 31 height 9
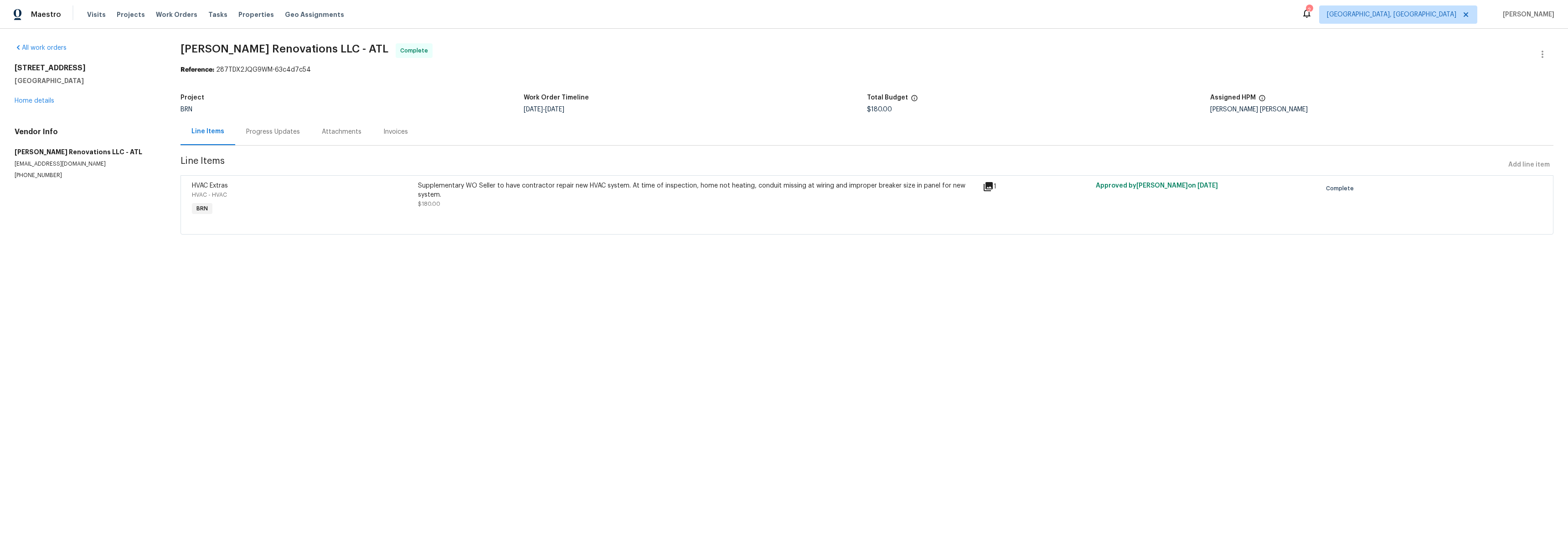
click at [990, 183] on div "1" at bounding box center [1036, 186] width 108 height 11
click at [987, 185] on icon at bounding box center [988, 186] width 9 height 9
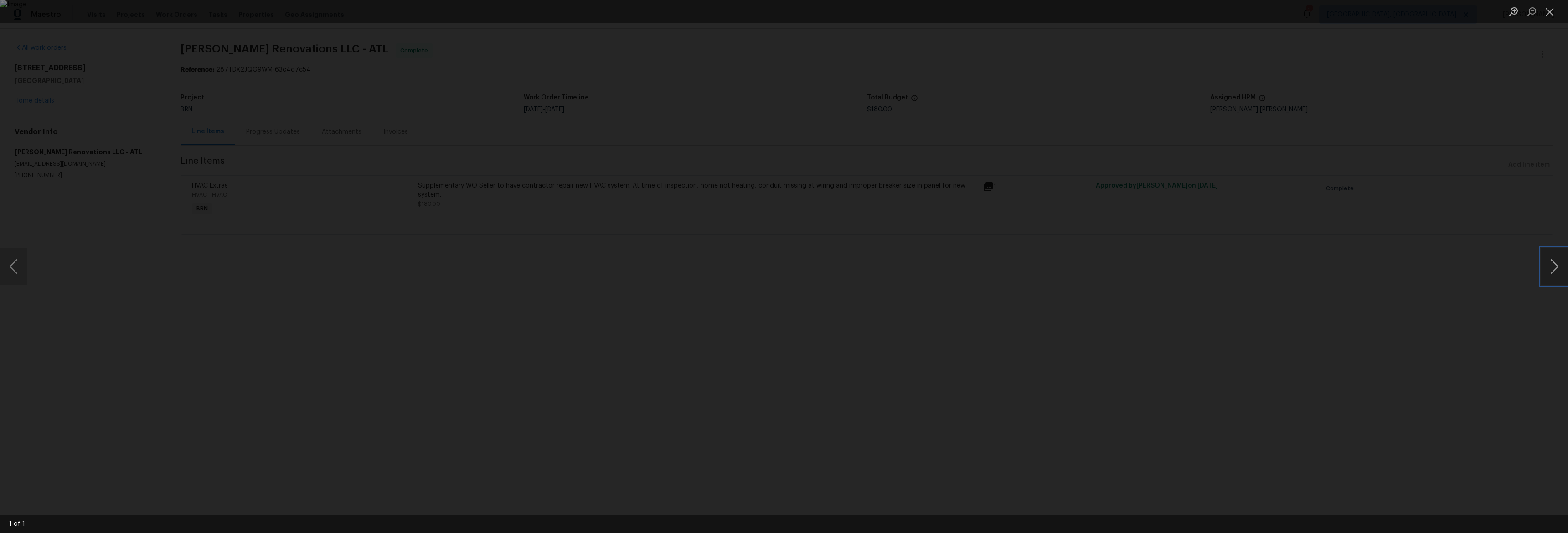
click at [1551, 275] on button "Next image" at bounding box center [1554, 266] width 27 height 37
click at [1551, 270] on button "Next image" at bounding box center [1554, 266] width 27 height 37
click at [316, 267] on div "Lightbox" at bounding box center [784, 266] width 1568 height 533
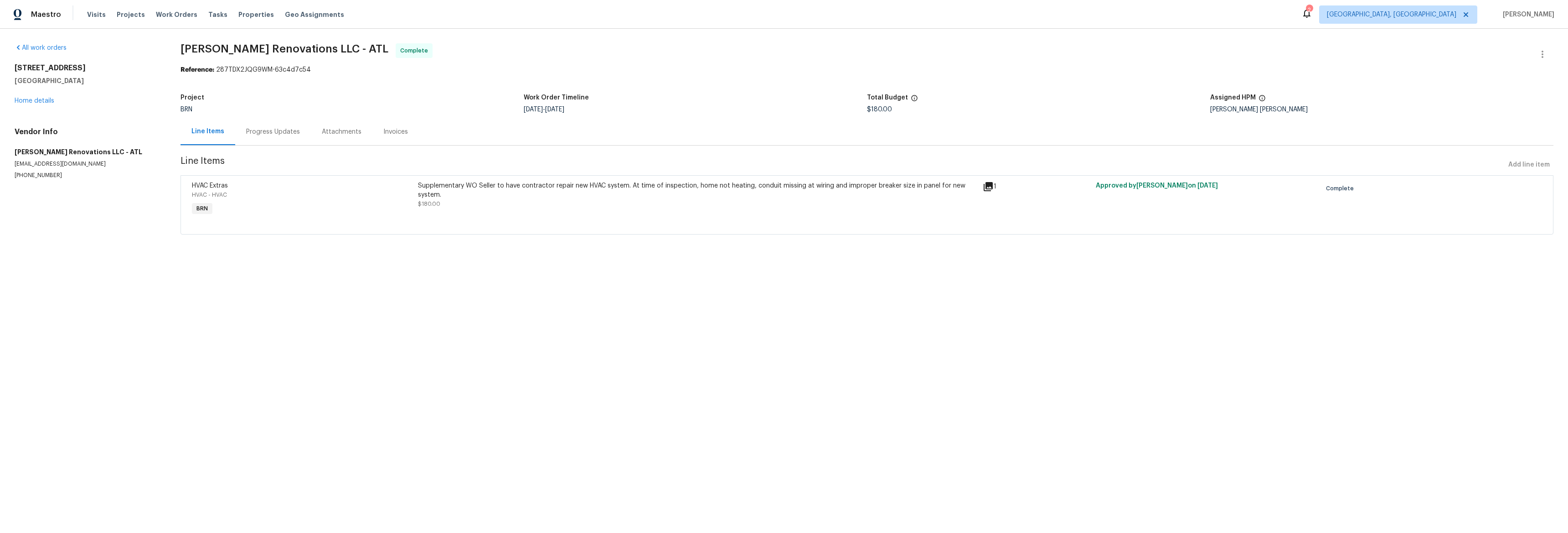
click at [486, 222] on div at bounding box center [867, 223] width 1350 height 11
click at [48, 104] on div "[STREET_ADDRESS][PERSON_NAME] Home details" at bounding box center [86, 84] width 144 height 42
click at [35, 102] on link "Home details" at bounding box center [34, 101] width 40 height 6
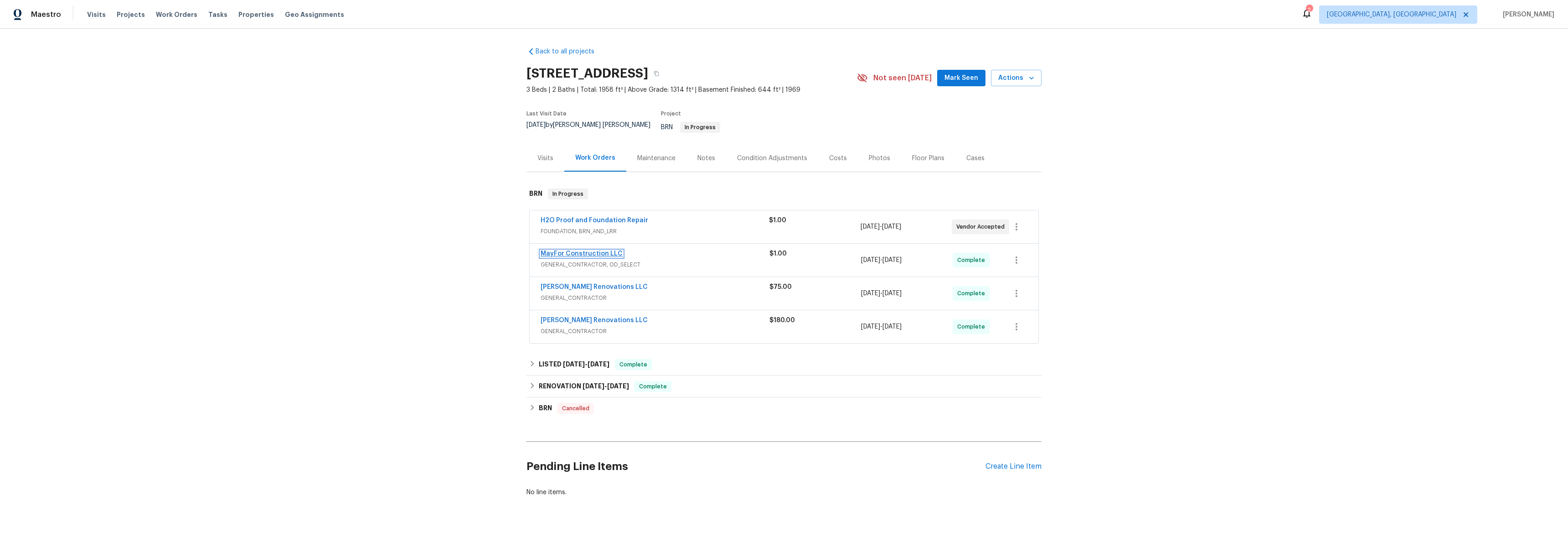
click at [564, 250] on link "MayFor Construction LLC" at bounding box center [581, 253] width 82 height 6
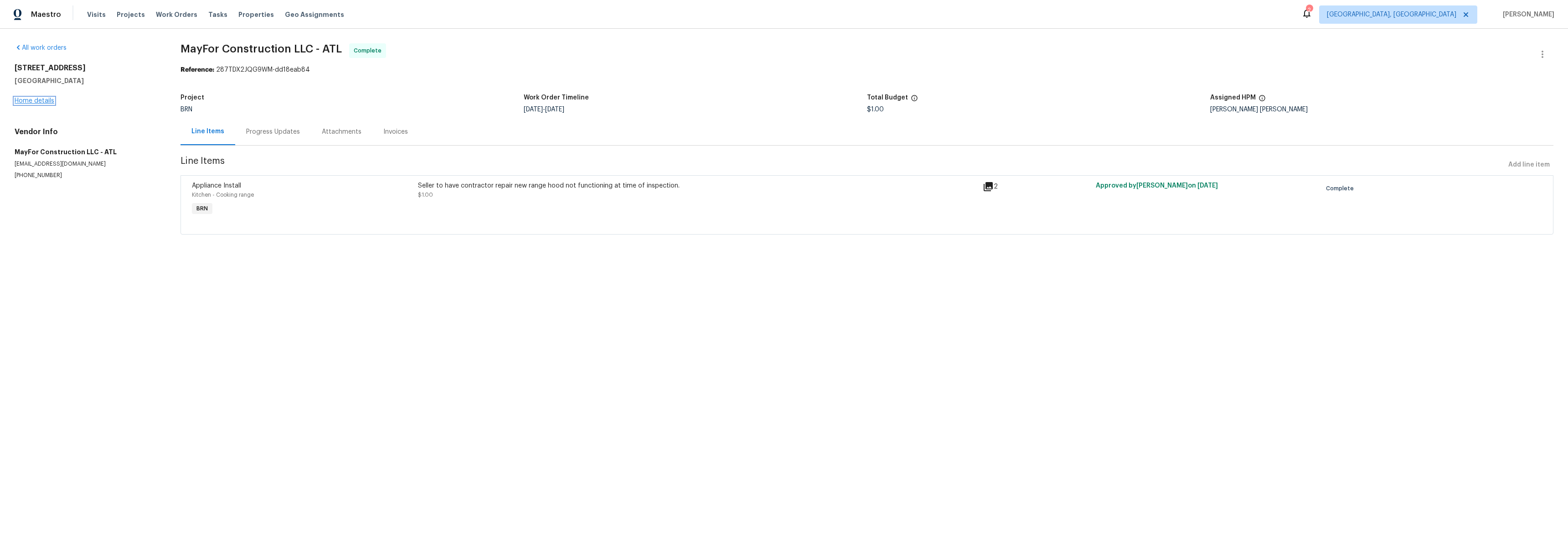
click at [37, 102] on link "Home details" at bounding box center [34, 101] width 40 height 6
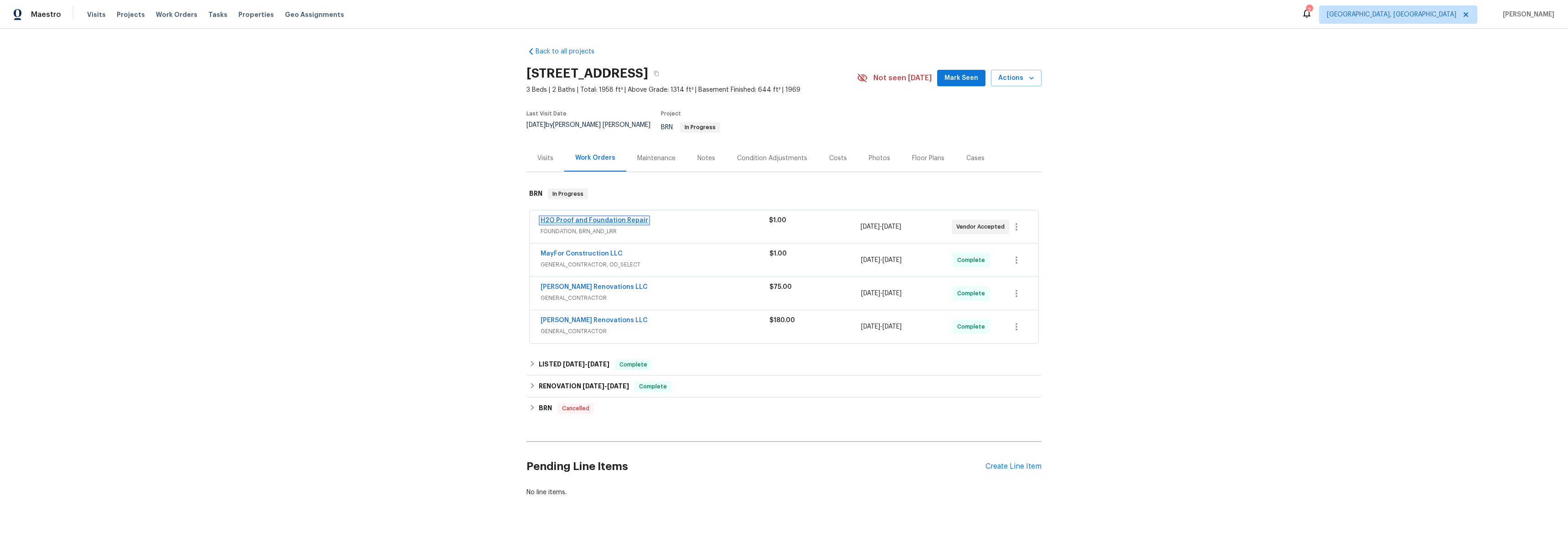
click at [592, 217] on link "H2O Proof and Foundation Repair" at bounding box center [594, 220] width 108 height 6
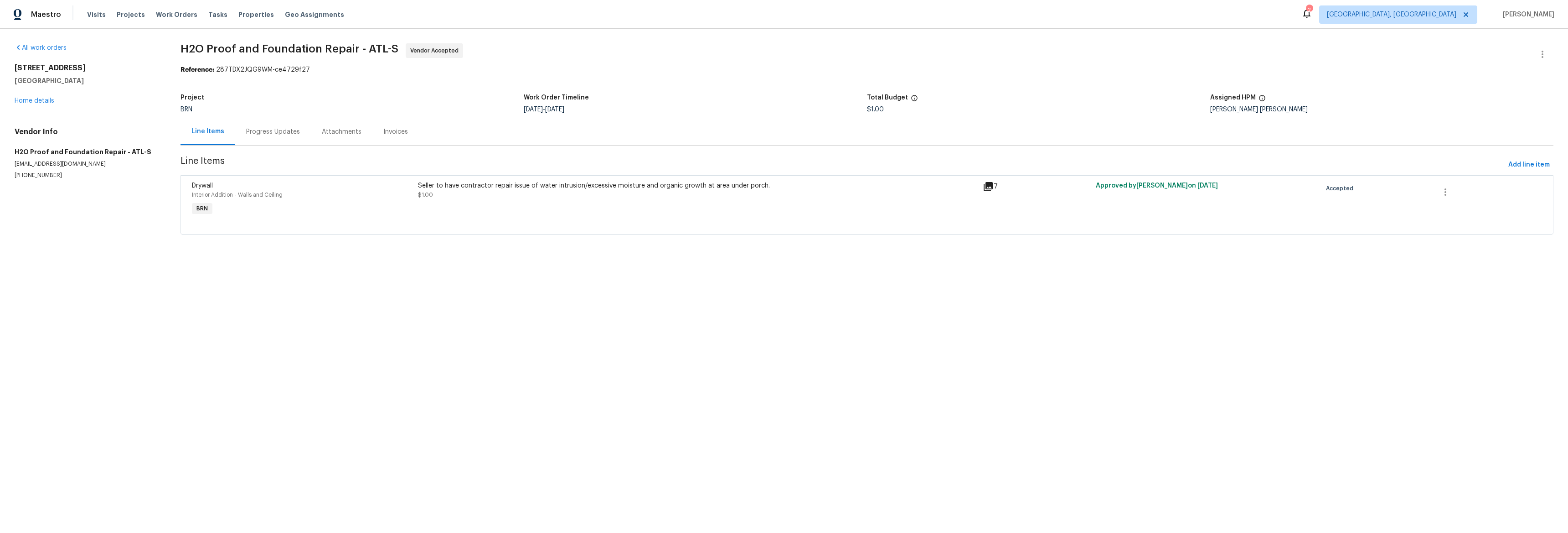
click at [984, 186] on icon at bounding box center [988, 186] width 9 height 9
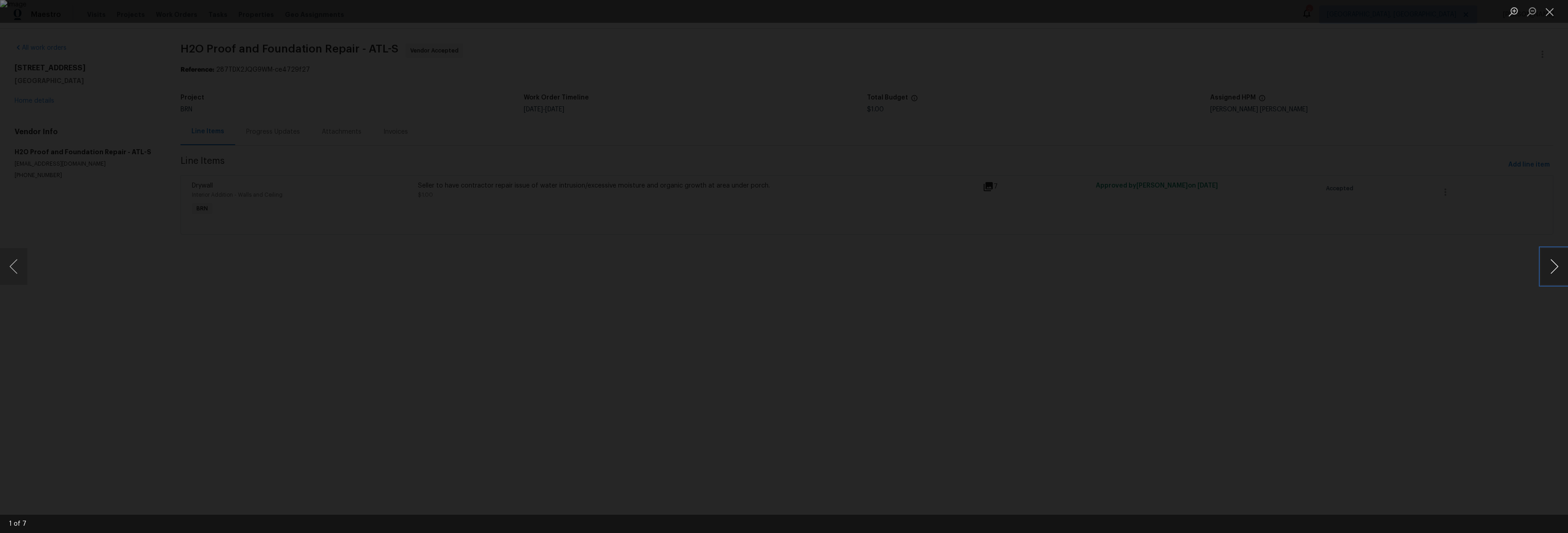
click at [1562, 272] on button "Next image" at bounding box center [1554, 266] width 27 height 37
click at [1561, 272] on button "Next image" at bounding box center [1554, 266] width 27 height 37
click at [1562, 272] on button "Next image" at bounding box center [1554, 266] width 27 height 37
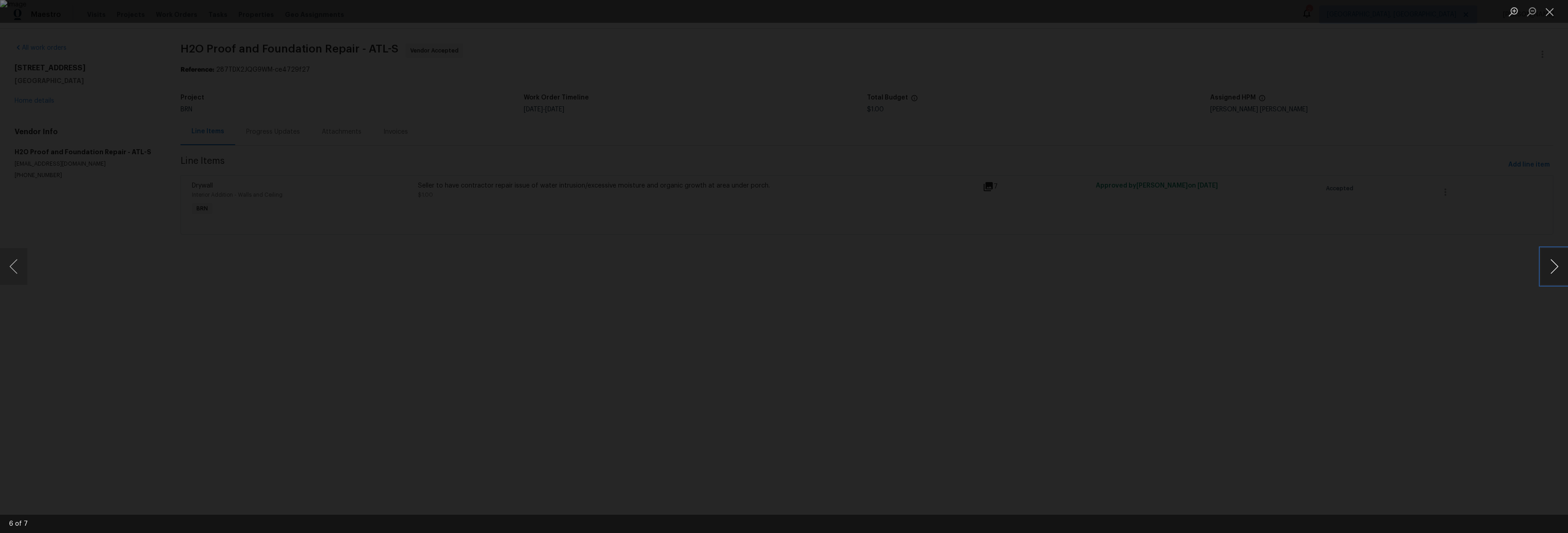
click at [1561, 272] on button "Next image" at bounding box center [1554, 266] width 27 height 37
click at [1562, 272] on button "Next image" at bounding box center [1554, 266] width 27 height 37
click at [1561, 272] on button "Next image" at bounding box center [1554, 266] width 27 height 37
click at [1562, 272] on button "Next image" at bounding box center [1554, 266] width 27 height 37
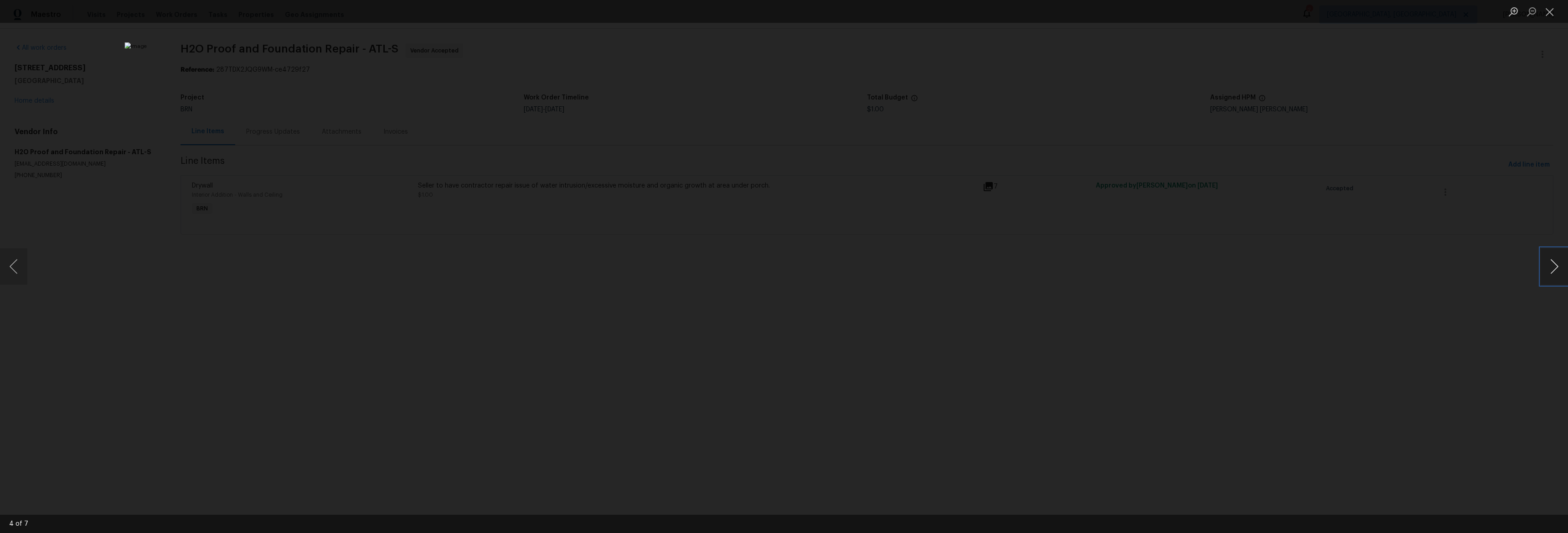
click at [1561, 272] on button "Next image" at bounding box center [1554, 266] width 27 height 37
click at [1562, 272] on button "Next image" at bounding box center [1554, 266] width 27 height 37
click at [1550, 272] on button "Next image" at bounding box center [1554, 266] width 27 height 37
click at [473, 298] on div "Lightbox" at bounding box center [784, 266] width 1568 height 533
